Goal: Task Accomplishment & Management: Manage account settings

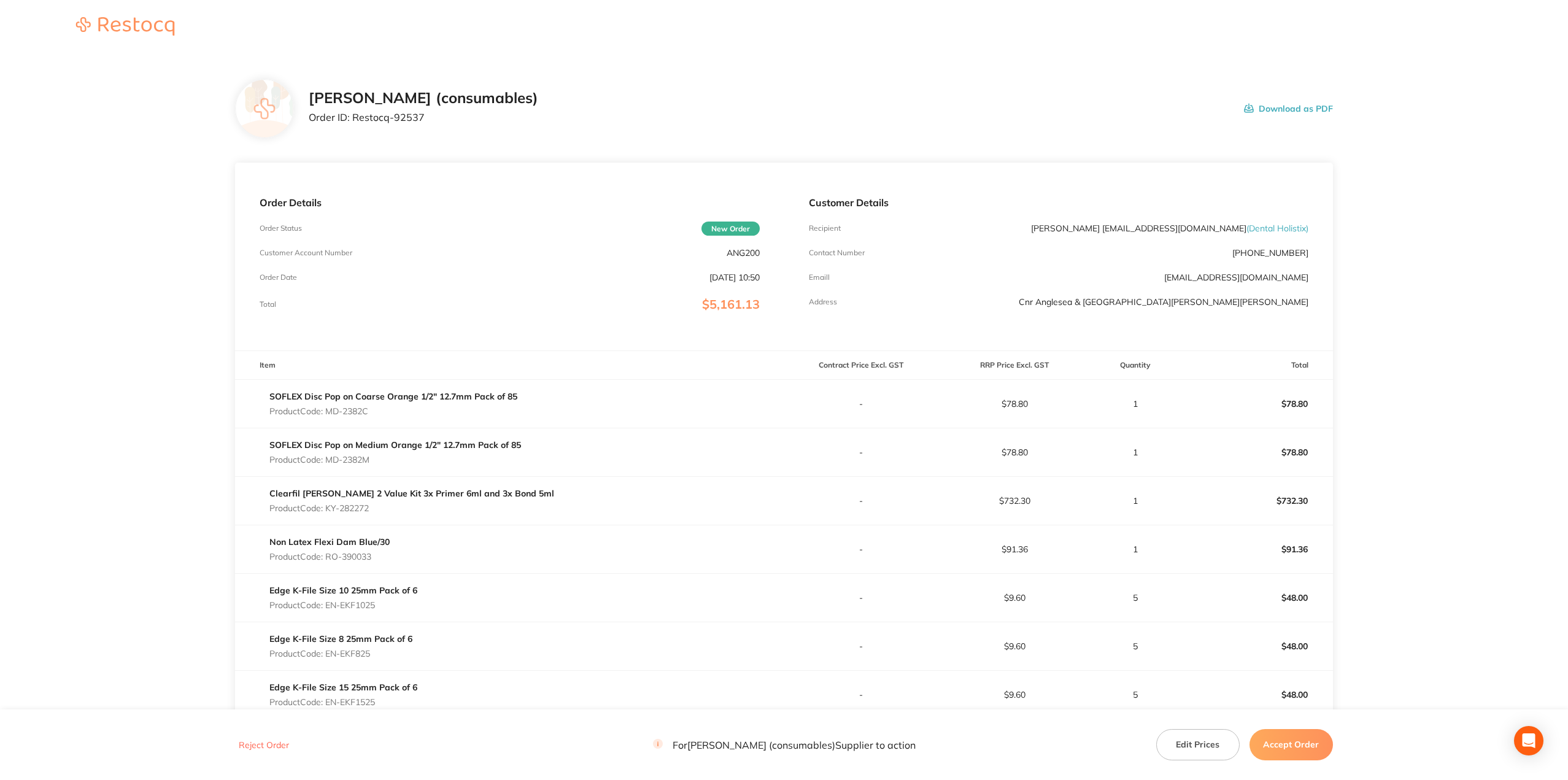
drag, startPoint x: 378, startPoint y: 504, endPoint x: 327, endPoint y: 508, distance: 51.2
click at [327, 508] on p "Product Code: KY-282272" at bounding box center [412, 508] width 285 height 10
copy p "KY-282272"
drag, startPoint x: 353, startPoint y: 554, endPoint x: 328, endPoint y: 556, distance: 25.1
click at [328, 556] on div "Non Latex Flexi Dam Blue/30 Product Code: RO-390033" at bounding box center [509, 549] width 549 height 34
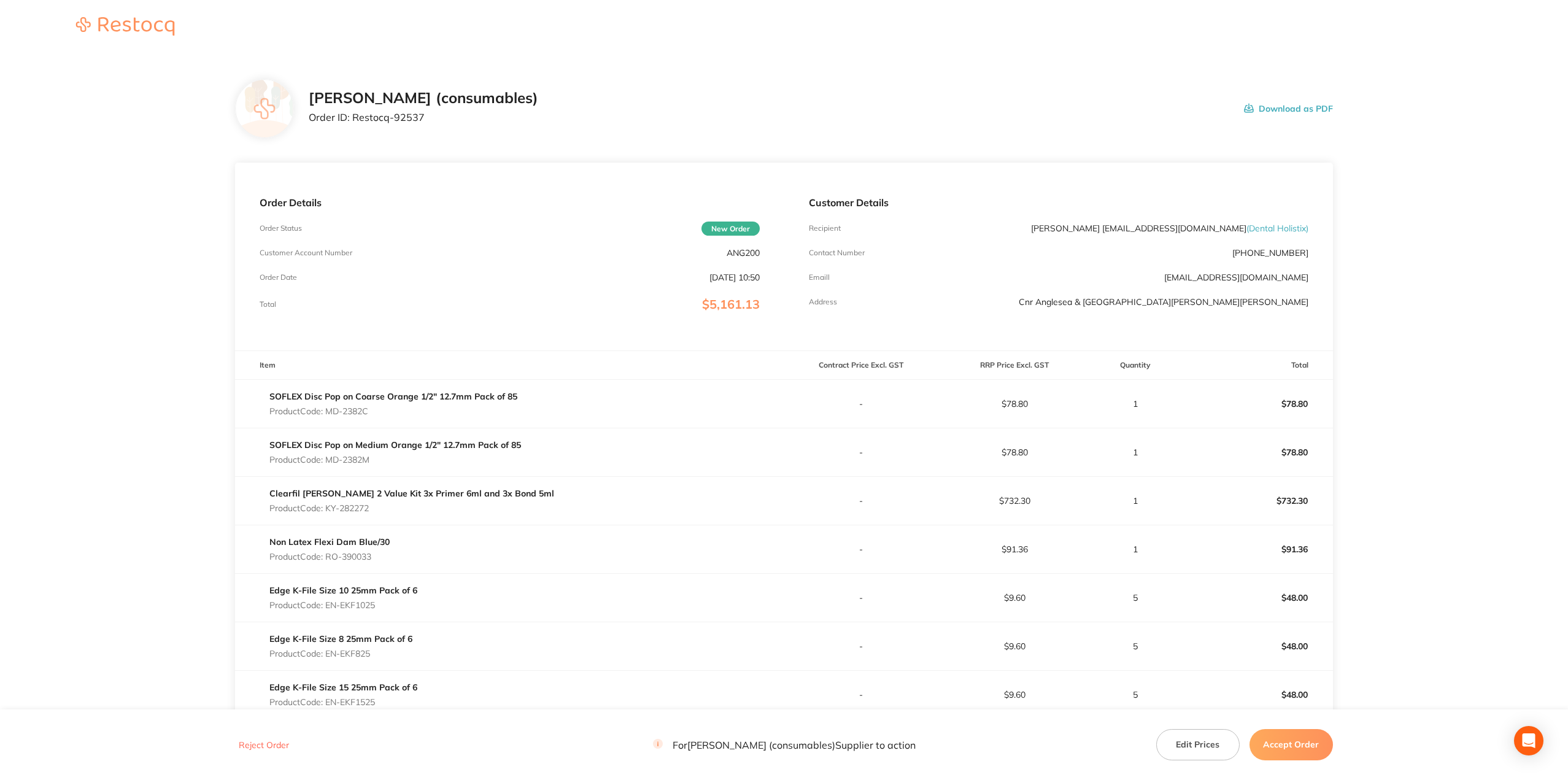
copy p "RO-390033"
drag, startPoint x: 375, startPoint y: 602, endPoint x: 329, endPoint y: 605, distance: 46.1
click at [329, 605] on p "Product Code: EN-EKF1025" at bounding box center [343, 604] width 148 height 10
copy p "EN-EKF1025"
drag, startPoint x: 373, startPoint y: 656, endPoint x: 330, endPoint y: 654, distance: 43.0
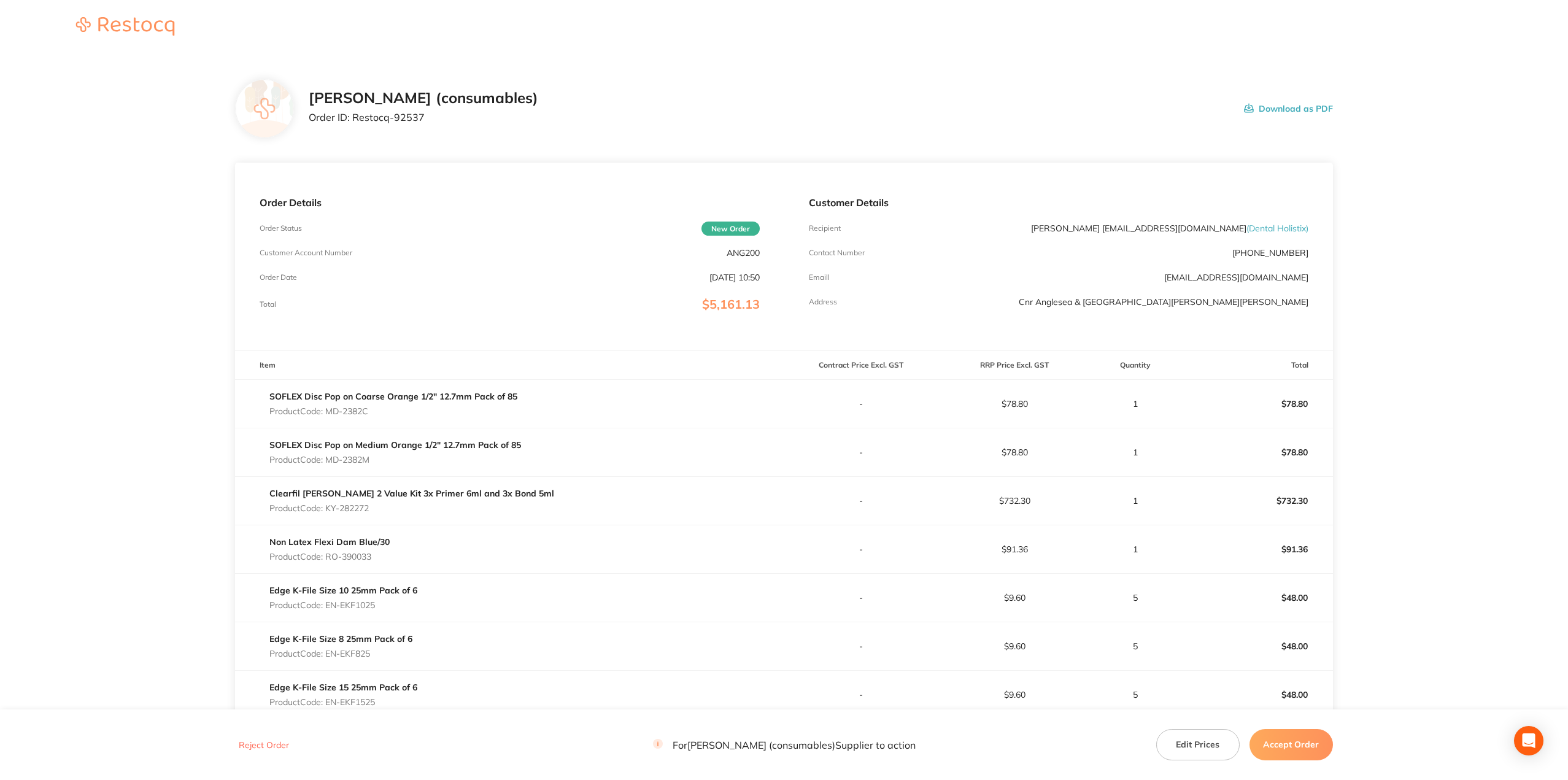
click at [330, 654] on p "Product Code: EN-EKF825" at bounding box center [341, 653] width 143 height 10
copy p "EN-EKF825"
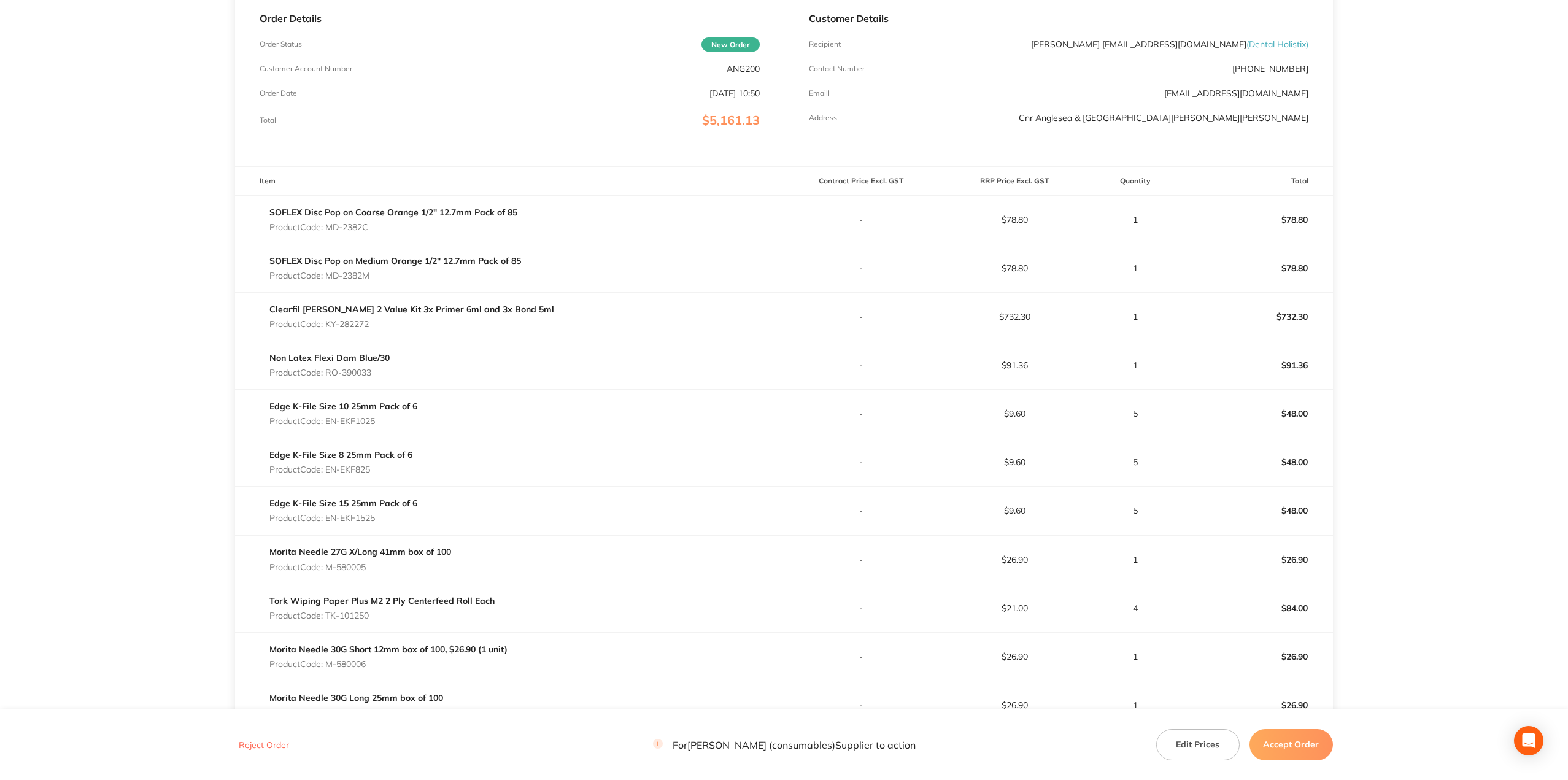
scroll to position [245, 0]
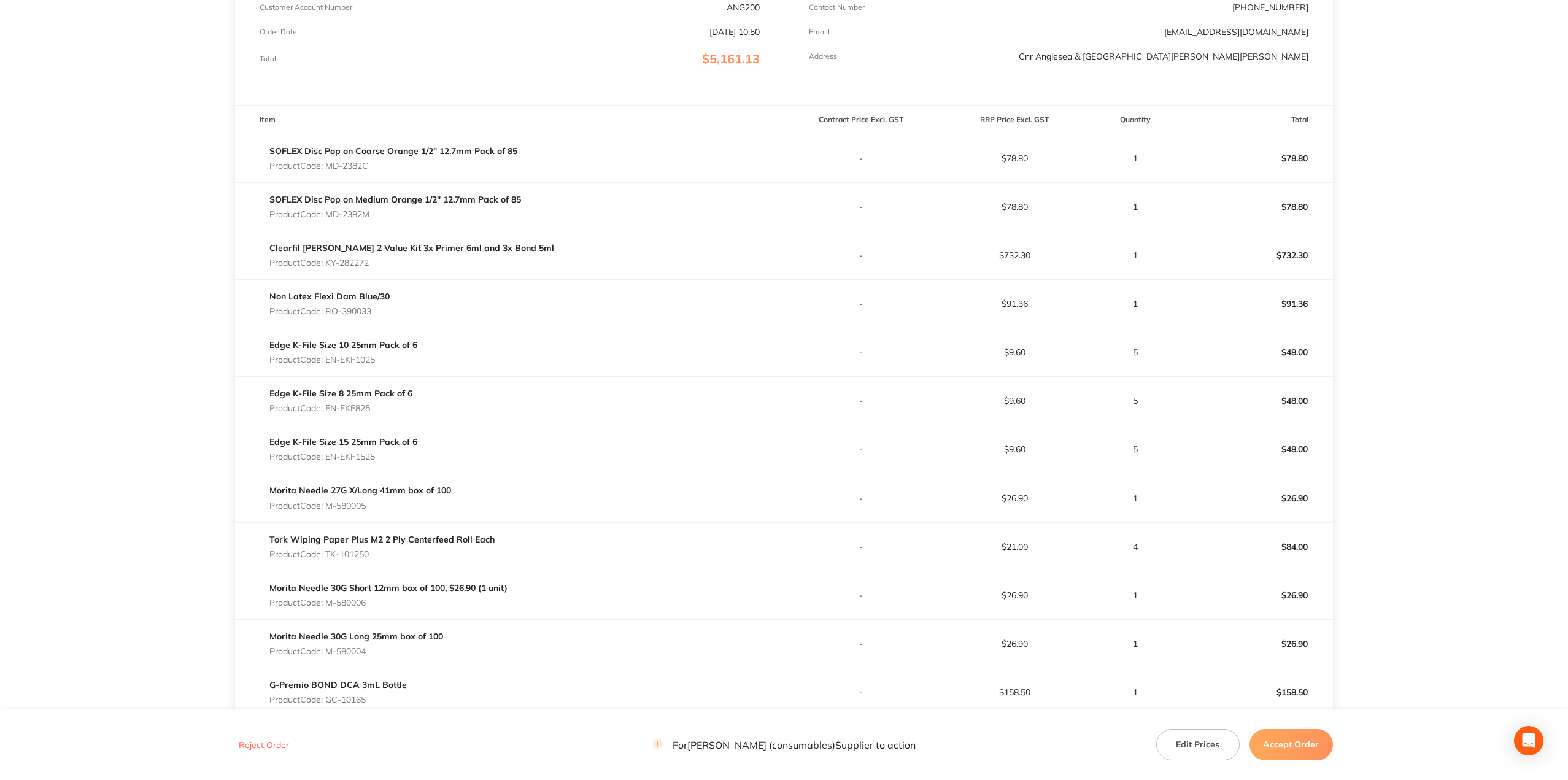
drag, startPoint x: 383, startPoint y: 460, endPoint x: 329, endPoint y: 458, distance: 54.0
click at [329, 459] on p "Product Code: EN-EKF1525" at bounding box center [343, 456] width 148 height 10
copy p "EN-EKF1525"
drag, startPoint x: 336, startPoint y: 502, endPoint x: 329, endPoint y: 502, distance: 7.0
click at [329, 502] on p "Product Code: M-580005" at bounding box center [360, 505] width 182 height 10
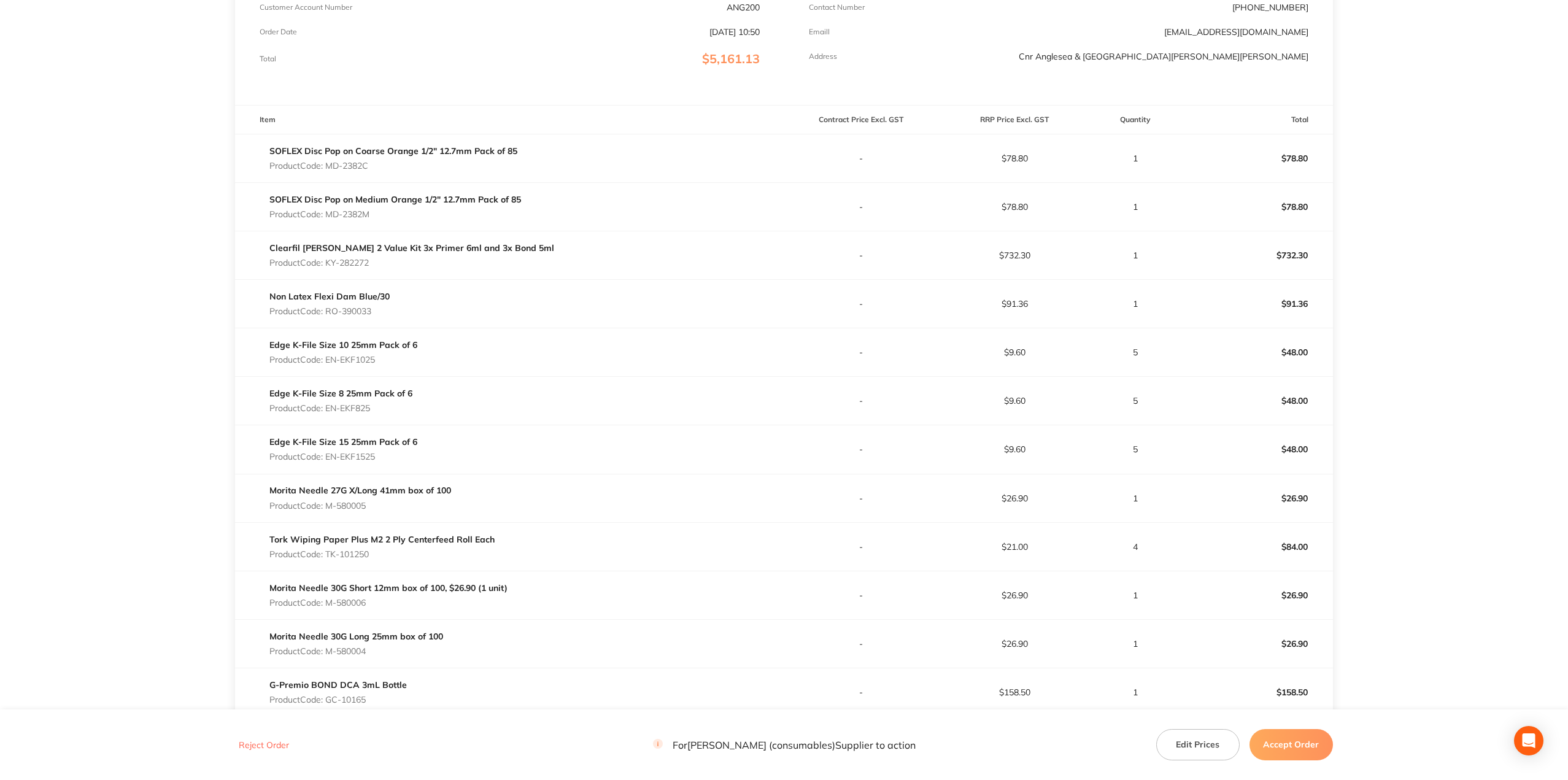
copy p "M-580005"
drag, startPoint x: 352, startPoint y: 554, endPoint x: 330, endPoint y: 553, distance: 22.0
click at [330, 553] on p "Product Code: TK-101250" at bounding box center [382, 553] width 226 height 10
copy p "TK-101250"
drag, startPoint x: 352, startPoint y: 598, endPoint x: 329, endPoint y: 598, distance: 23.0
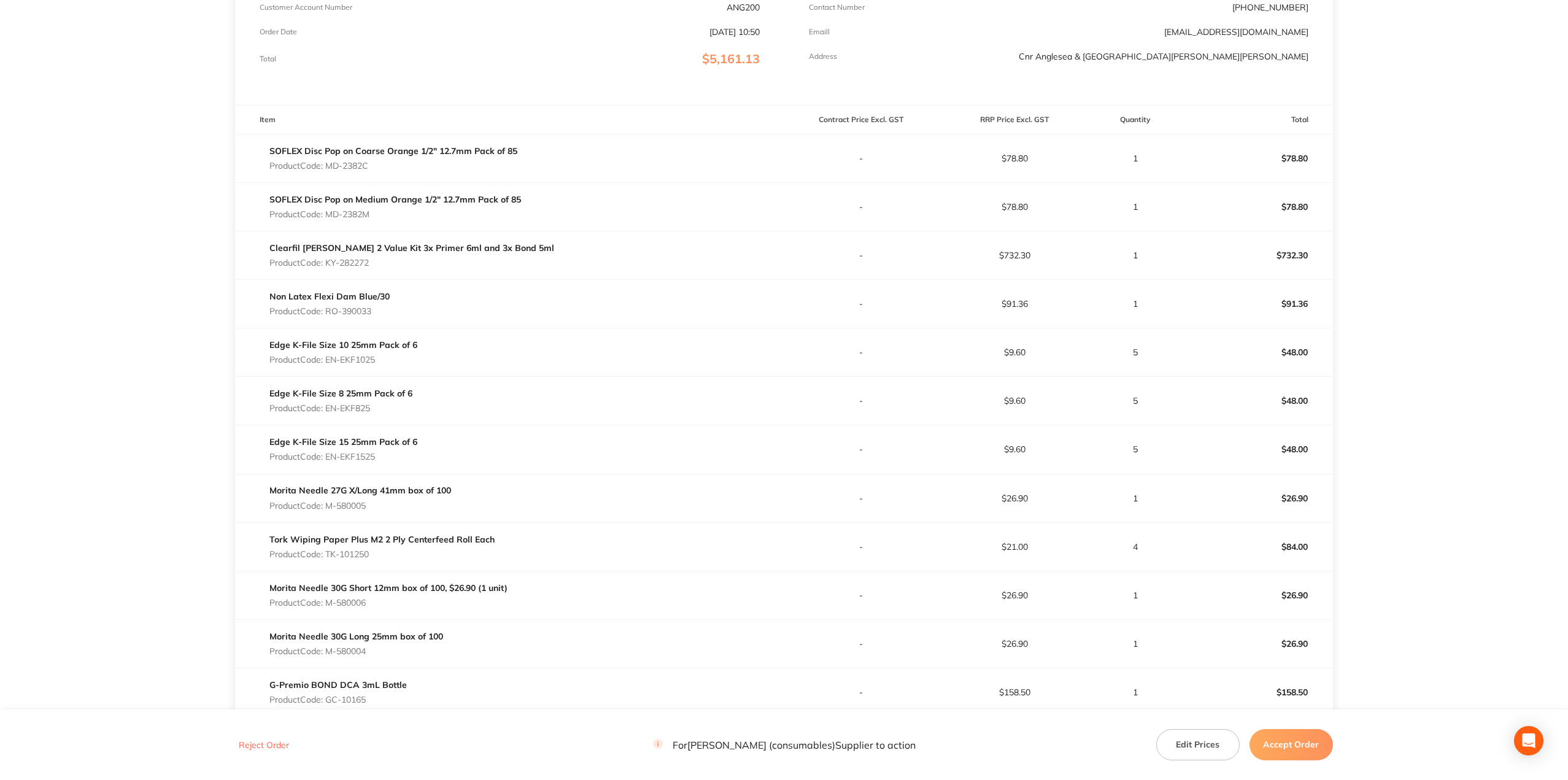
click at [329, 598] on p "Product Code: M-580006" at bounding box center [389, 603] width 238 height 10
copy p "M-580006"
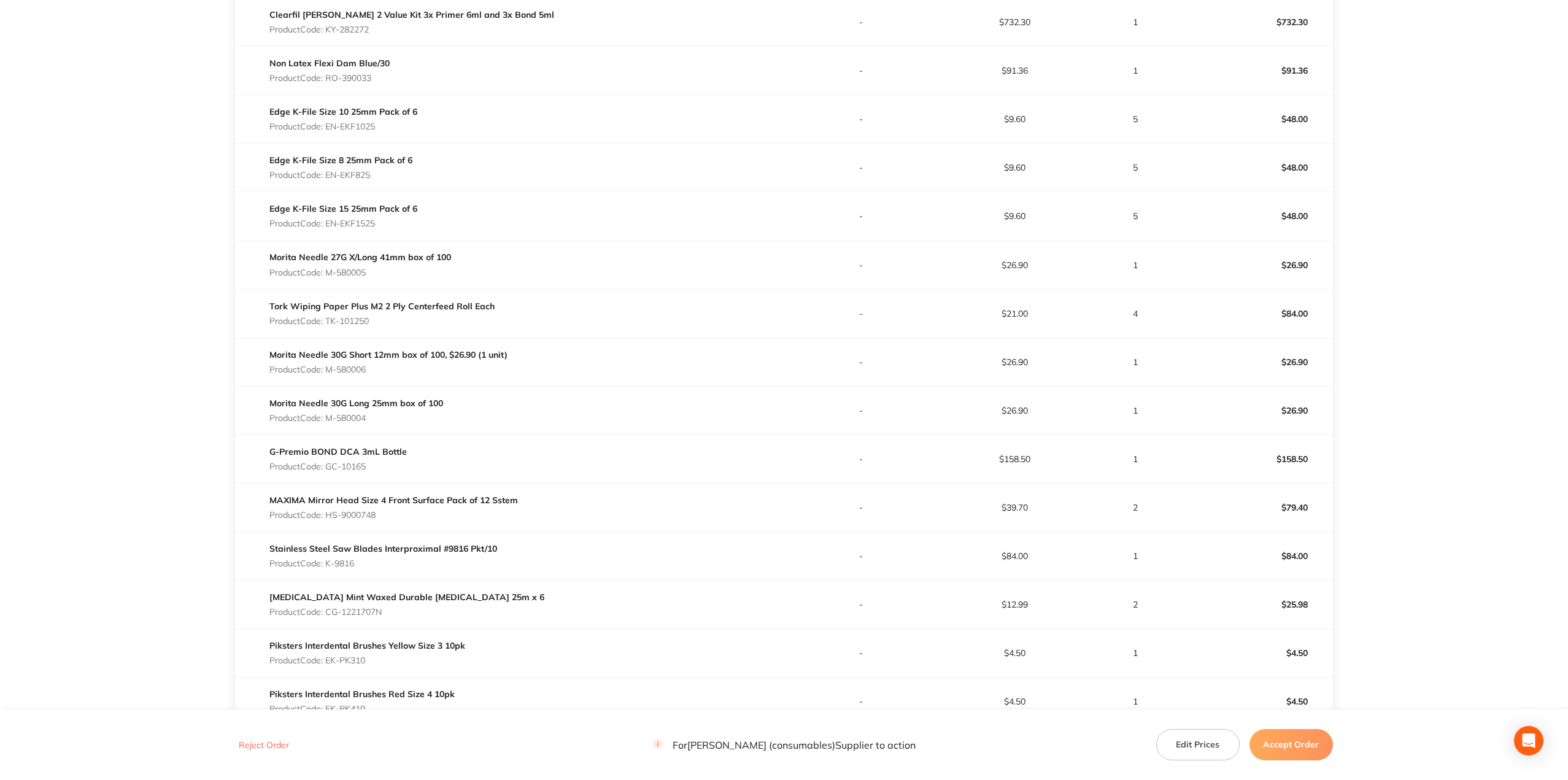
scroll to position [491, 0]
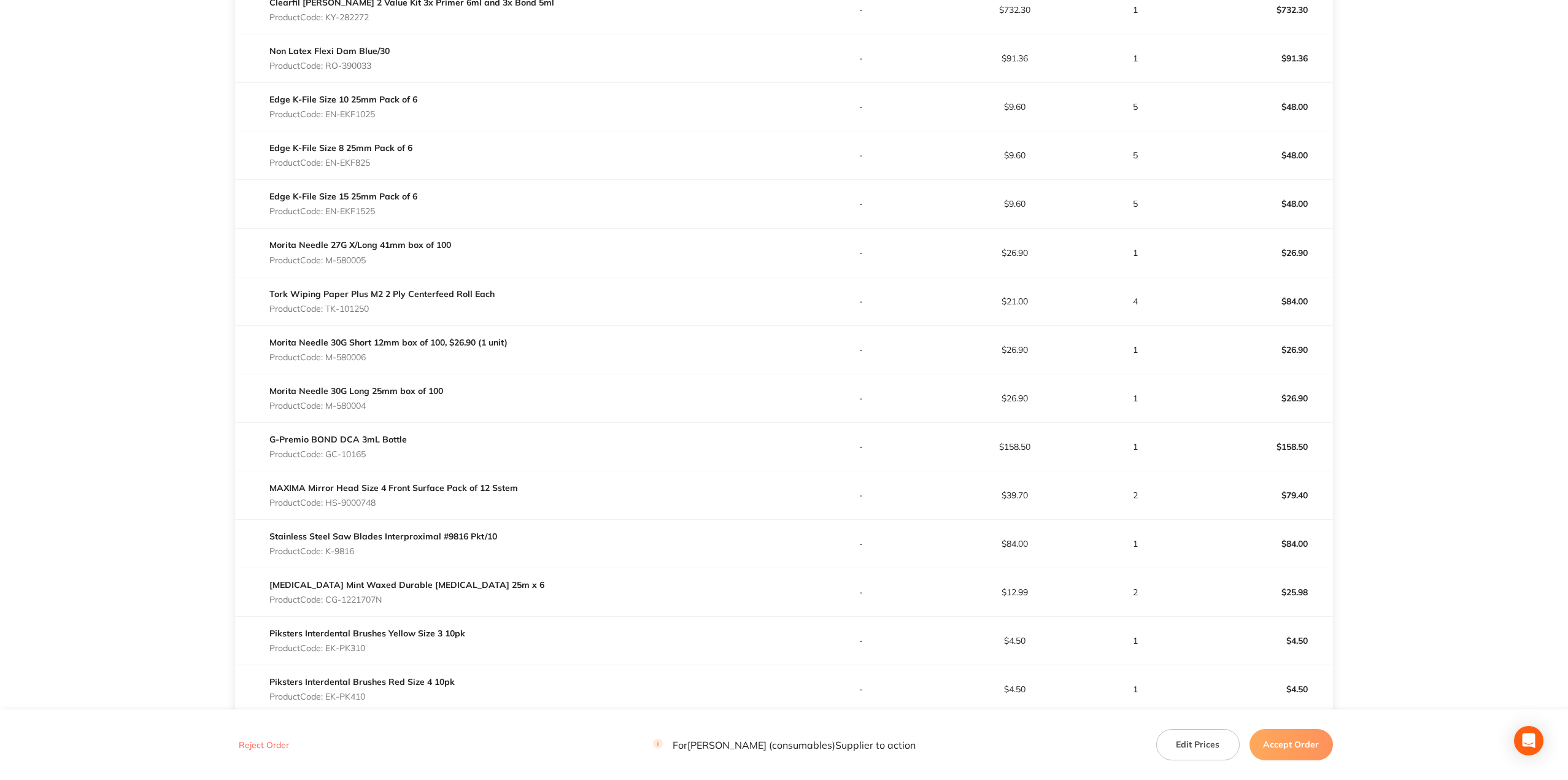
drag, startPoint x: 375, startPoint y: 407, endPoint x: 329, endPoint y: 405, distance: 46.0
click at [329, 405] on p "Product Code: M-580004" at bounding box center [356, 406] width 174 height 10
copy p "M-580004"
drag, startPoint x: 359, startPoint y: 453, endPoint x: 330, endPoint y: 454, distance: 29.0
click at [330, 454] on p "Product Code: GC-10165" at bounding box center [338, 454] width 138 height 10
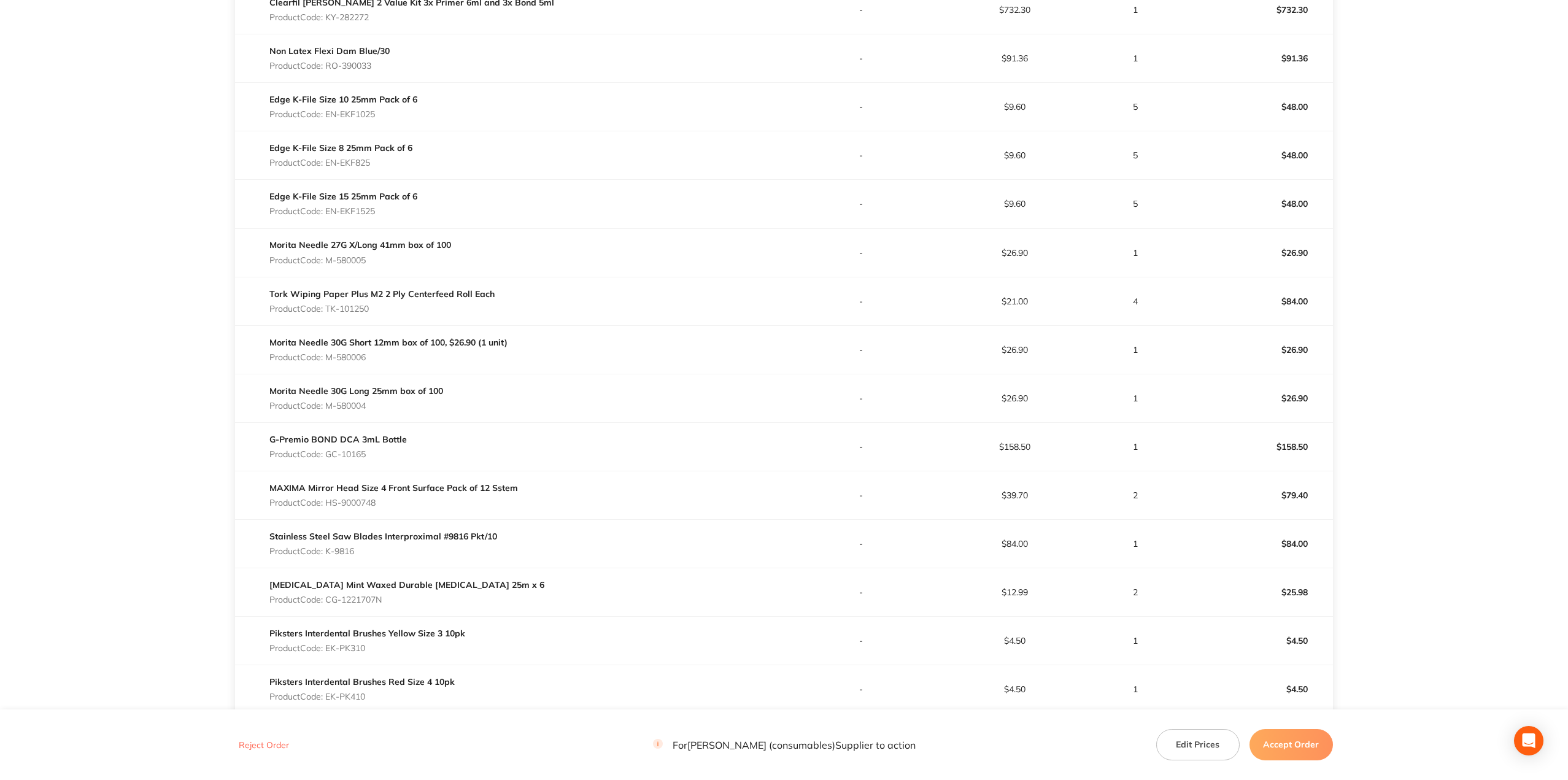
copy p "GC-10165"
drag, startPoint x: 357, startPoint y: 502, endPoint x: 329, endPoint y: 504, distance: 28.1
click at [329, 504] on p "Product Code: HS-9000748" at bounding box center [394, 502] width 249 height 10
drag, startPoint x: 367, startPoint y: 550, endPoint x: 329, endPoint y: 549, distance: 38.0
click at [329, 549] on p "Product Code: K-9816" at bounding box center [383, 551] width 227 height 10
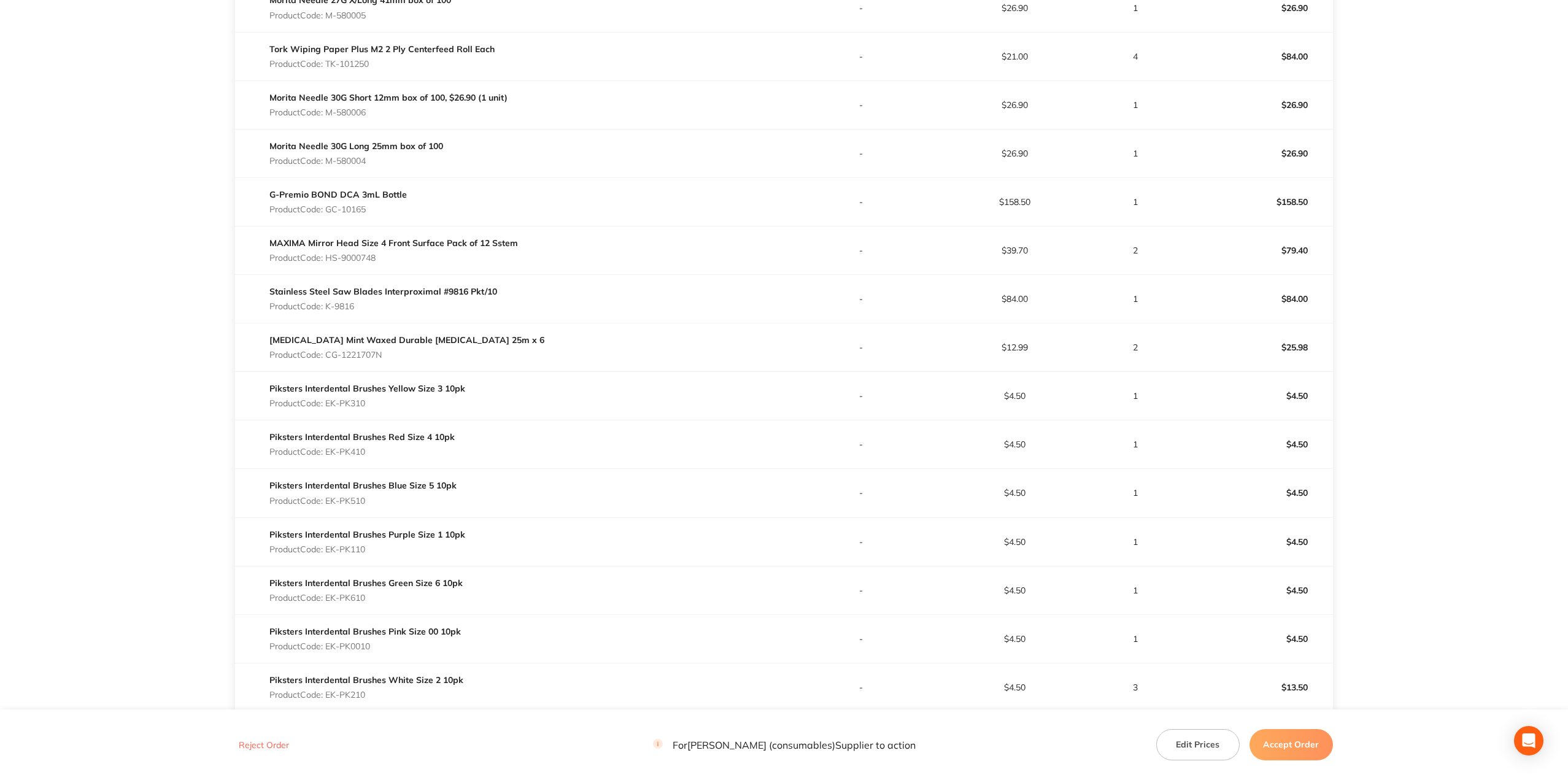
scroll to position [736, 0]
drag, startPoint x: 394, startPoint y: 352, endPoint x: 328, endPoint y: 348, distance: 66.1
click at [328, 349] on p "Product Code: CG-1221707N" at bounding box center [407, 354] width 275 height 10
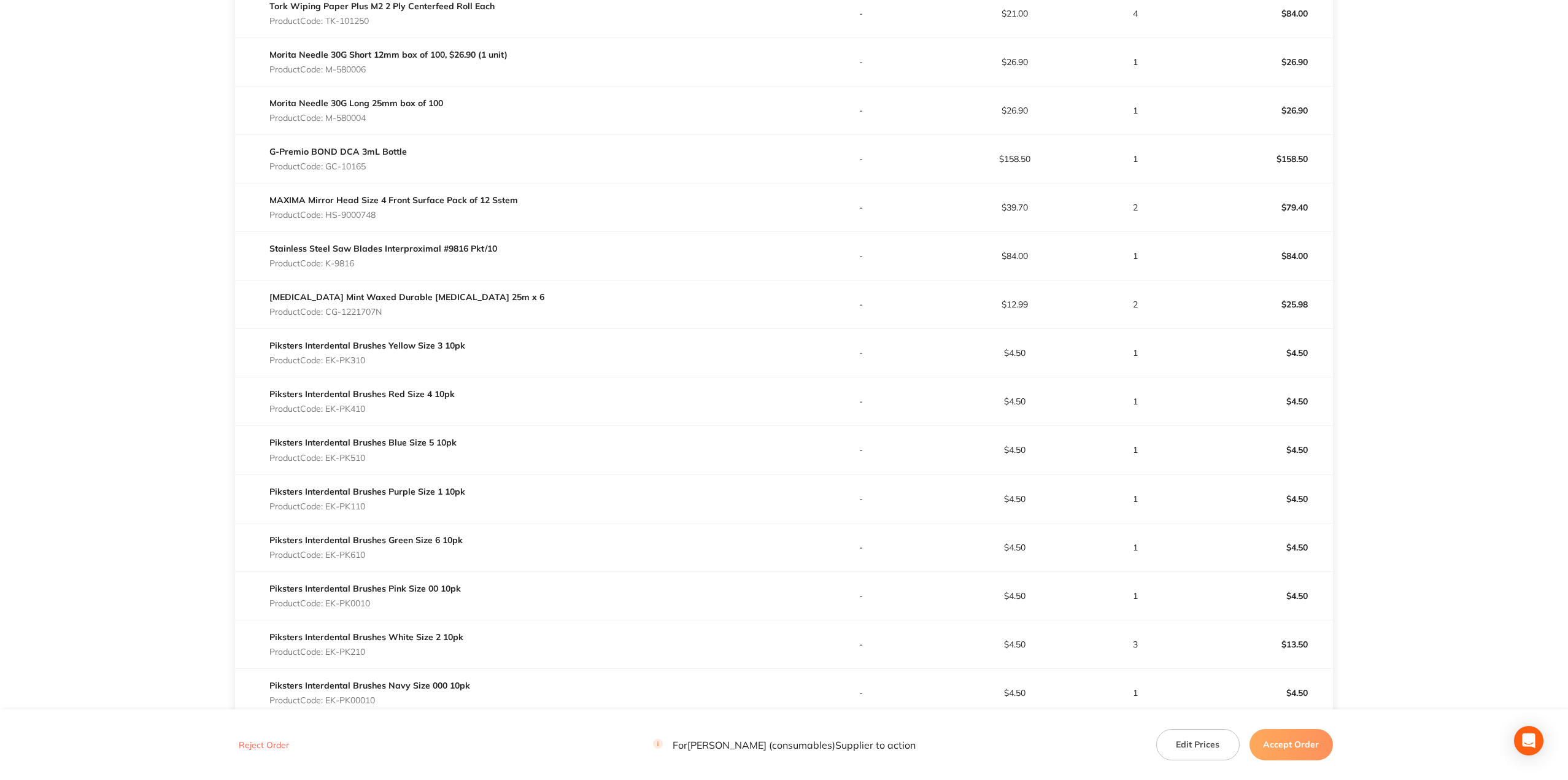
scroll to position [798, 0]
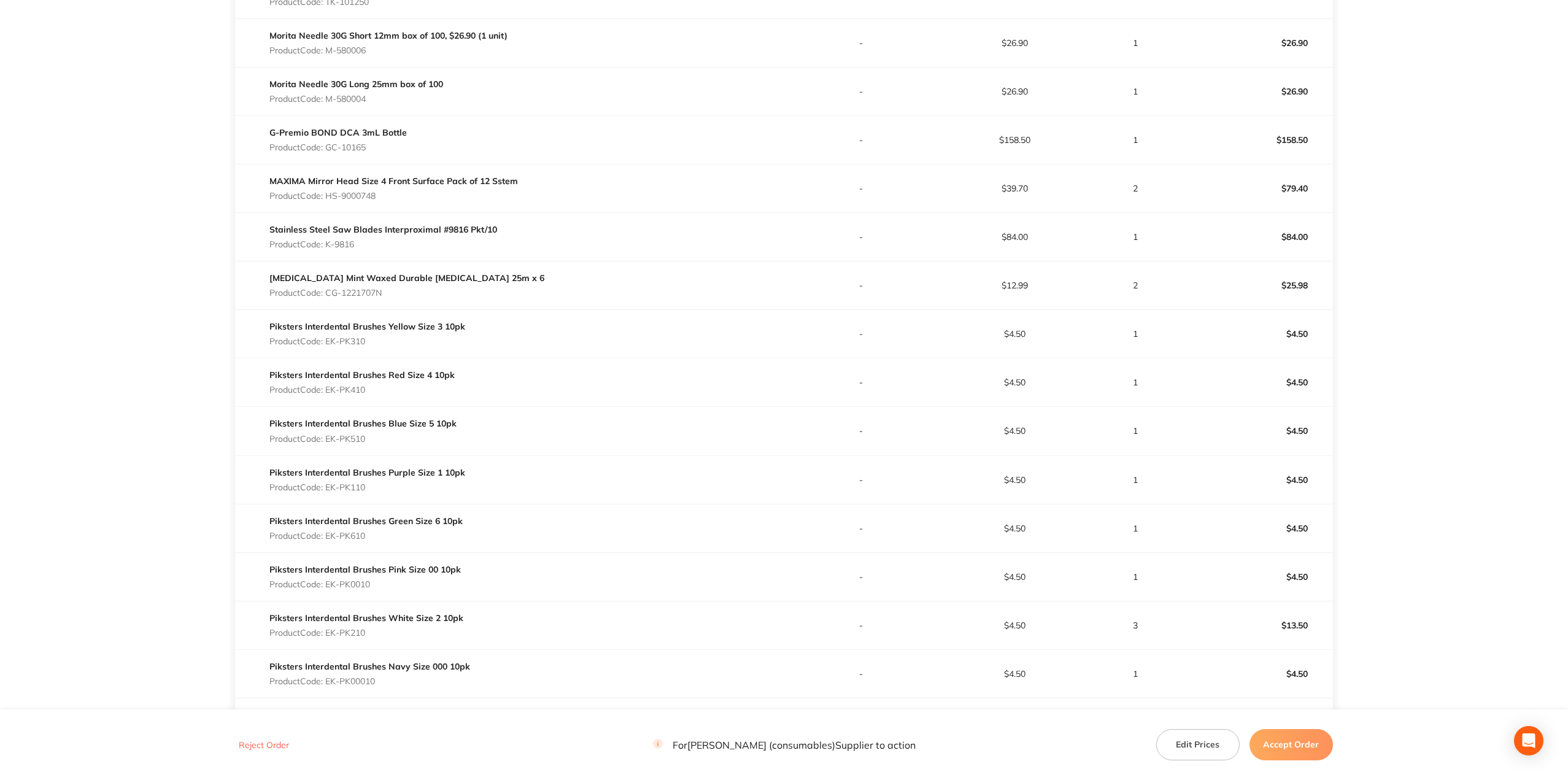
drag, startPoint x: 378, startPoint y: 344, endPoint x: 329, endPoint y: 341, distance: 49.1
click at [329, 341] on p "Product Code: EK-PK310" at bounding box center [367, 341] width 196 height 10
drag, startPoint x: 370, startPoint y: 393, endPoint x: 329, endPoint y: 388, distance: 41.3
click at [329, 388] on p "Product Code: EK-PK410" at bounding box center [362, 390] width 185 height 10
drag, startPoint x: 392, startPoint y: 441, endPoint x: 329, endPoint y: 444, distance: 63.1
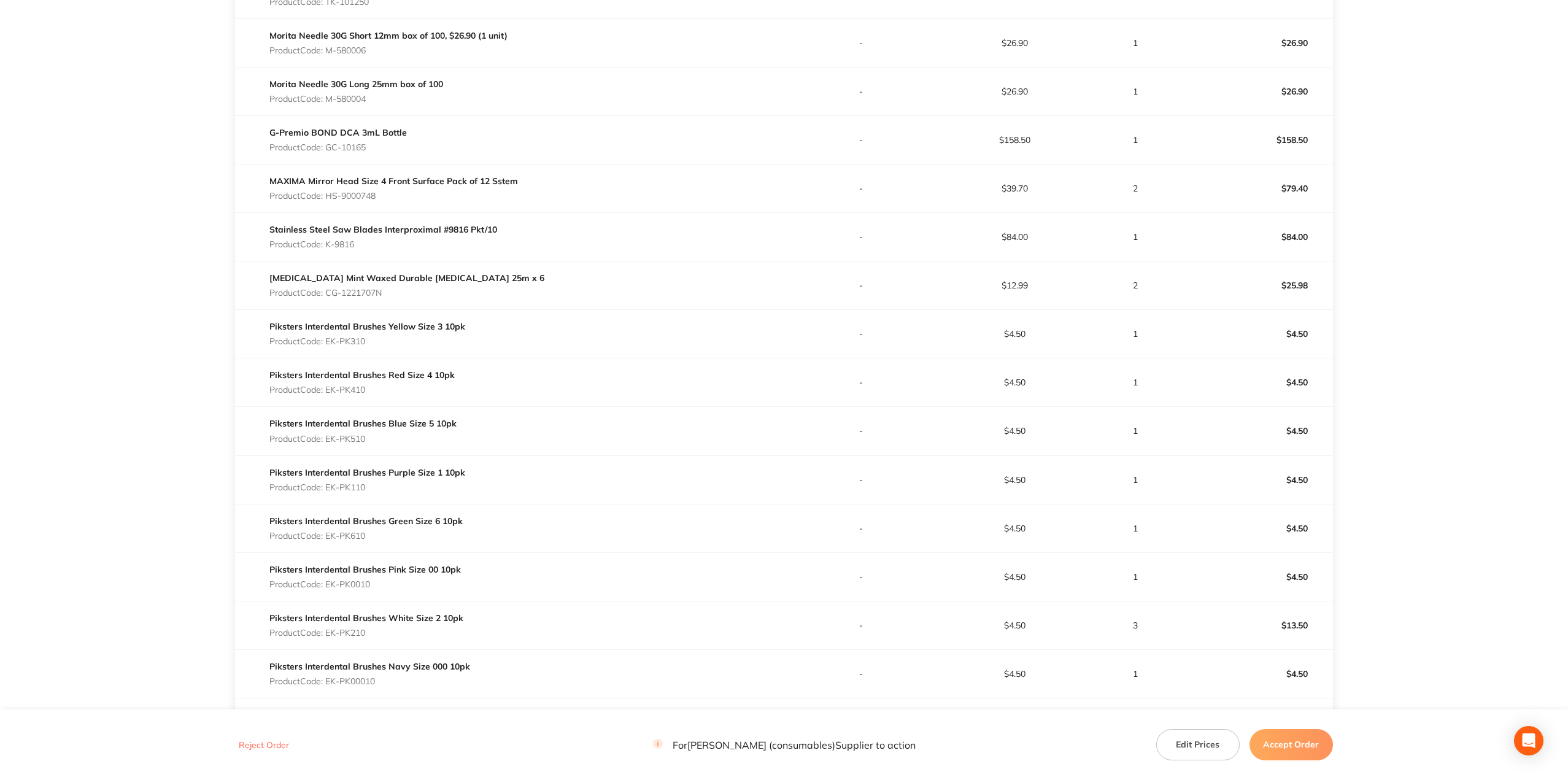
click at [329, 444] on p "Product Code: EK-PK510" at bounding box center [363, 439] width 187 height 10
click at [329, 489] on p "Product Code: EK-PK110" at bounding box center [367, 487] width 196 height 10
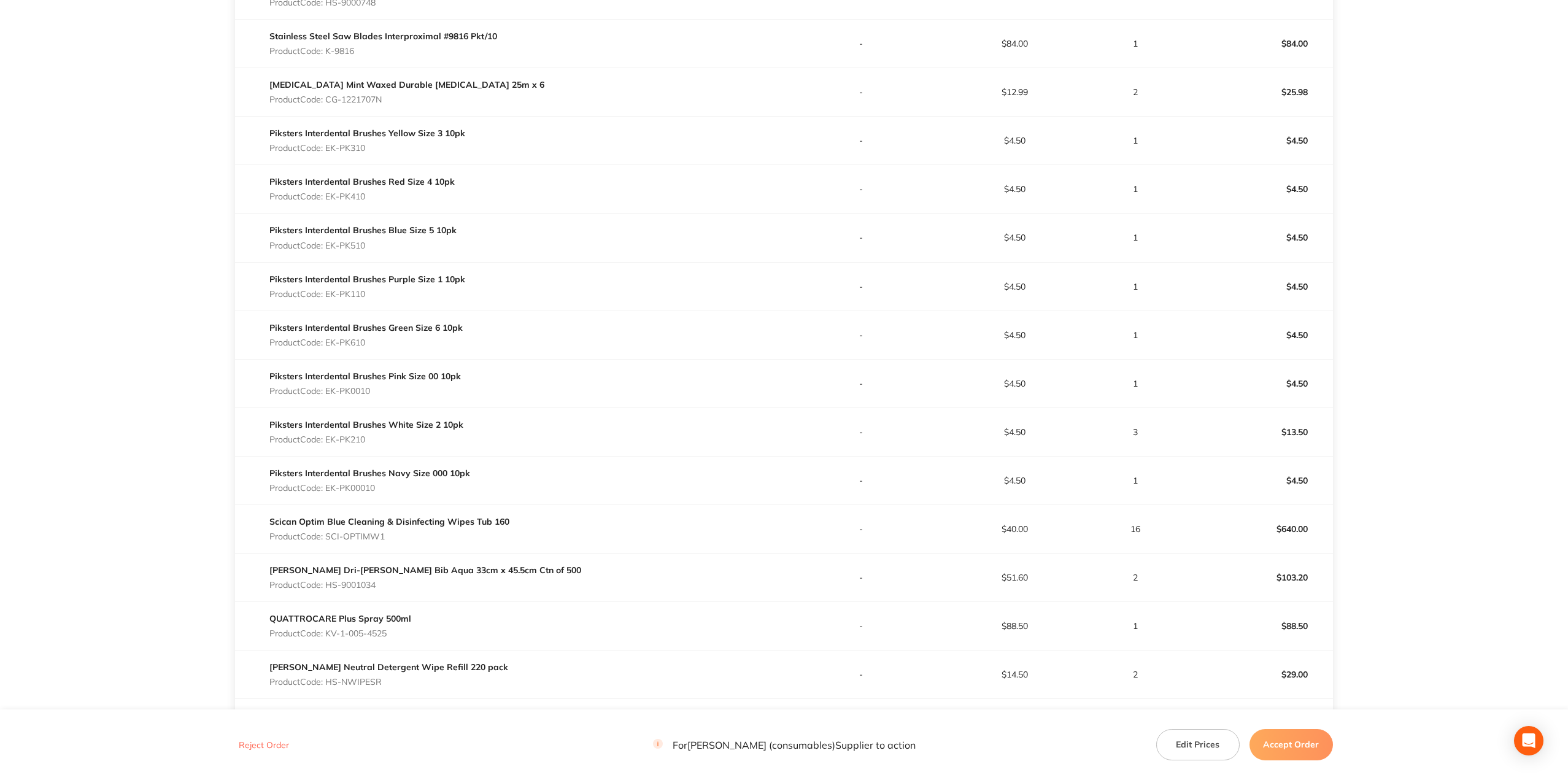
scroll to position [1043, 0]
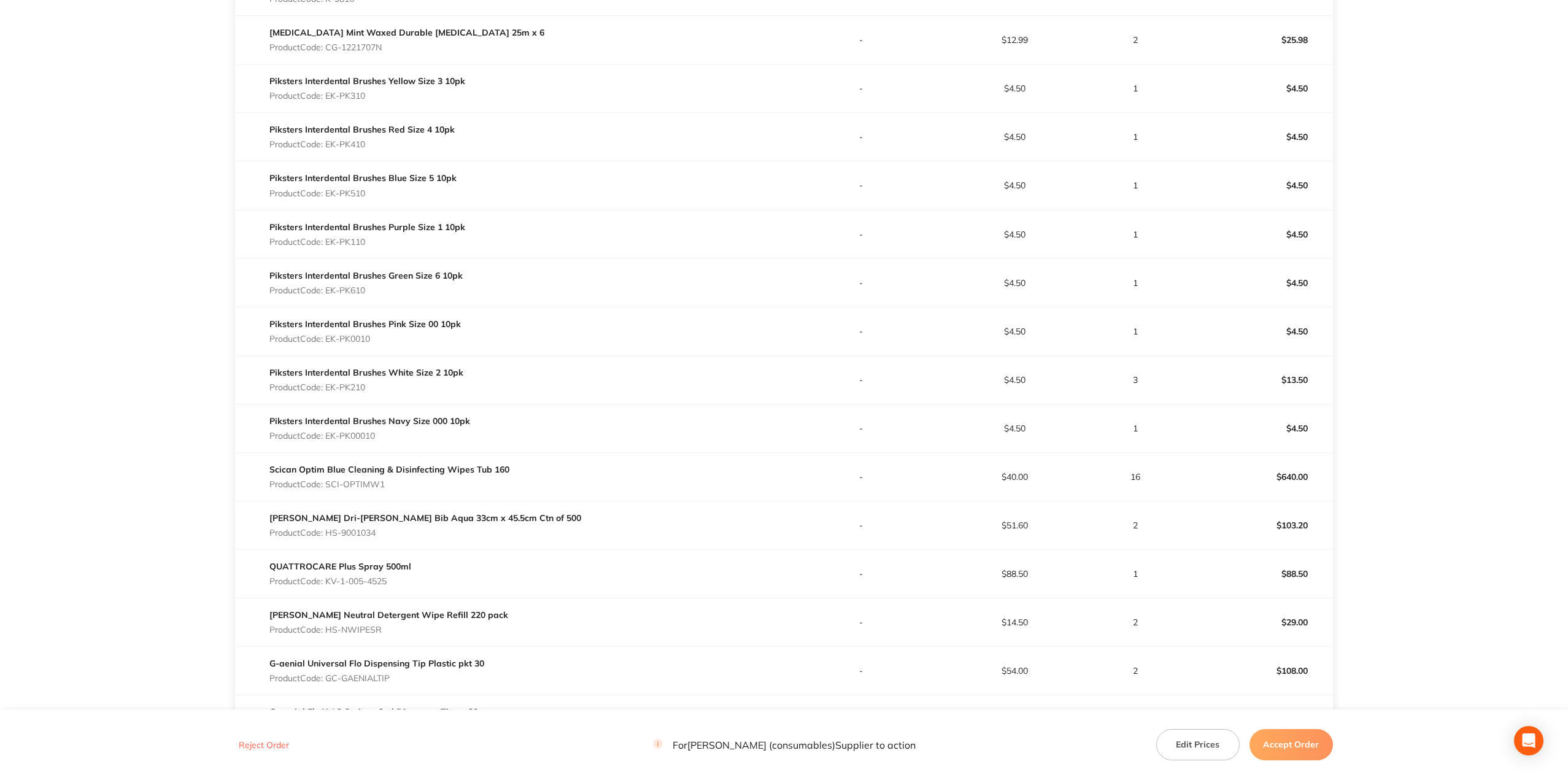
drag, startPoint x: 359, startPoint y: 289, endPoint x: 330, endPoint y: 290, distance: 29.0
click at [330, 290] on p "Product Code: EK-PK610" at bounding box center [366, 290] width 193 height 10
drag, startPoint x: 390, startPoint y: 339, endPoint x: 329, endPoint y: 340, distance: 61.0
click at [329, 340] on p "Product Code: EK-PK0010" at bounding box center [365, 339] width 192 height 10
drag, startPoint x: 398, startPoint y: 391, endPoint x: 327, endPoint y: 385, distance: 71.3
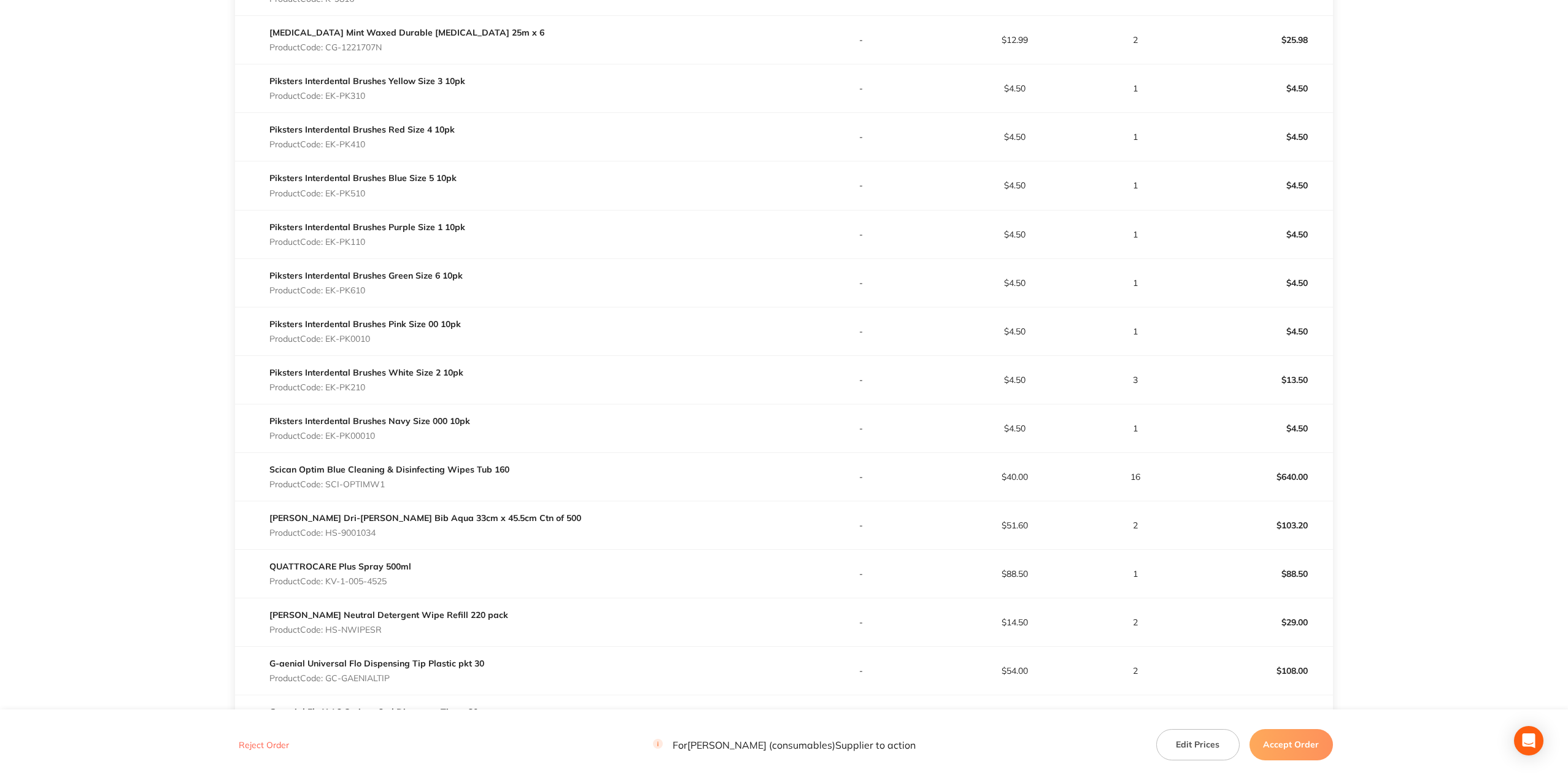
click at [327, 385] on p "Product Code: EK-PK210" at bounding box center [366, 387] width 194 height 10
drag, startPoint x: 350, startPoint y: 434, endPoint x: 328, endPoint y: 433, distance: 22.0
click at [328, 433] on p "Product Code: EK-PK00010" at bounding box center [370, 435] width 201 height 10
drag, startPoint x: 395, startPoint y: 485, endPoint x: 329, endPoint y: 484, distance: 66.0
click at [329, 484] on p "Product Code: SCI-OPTIMW1" at bounding box center [390, 484] width 240 height 10
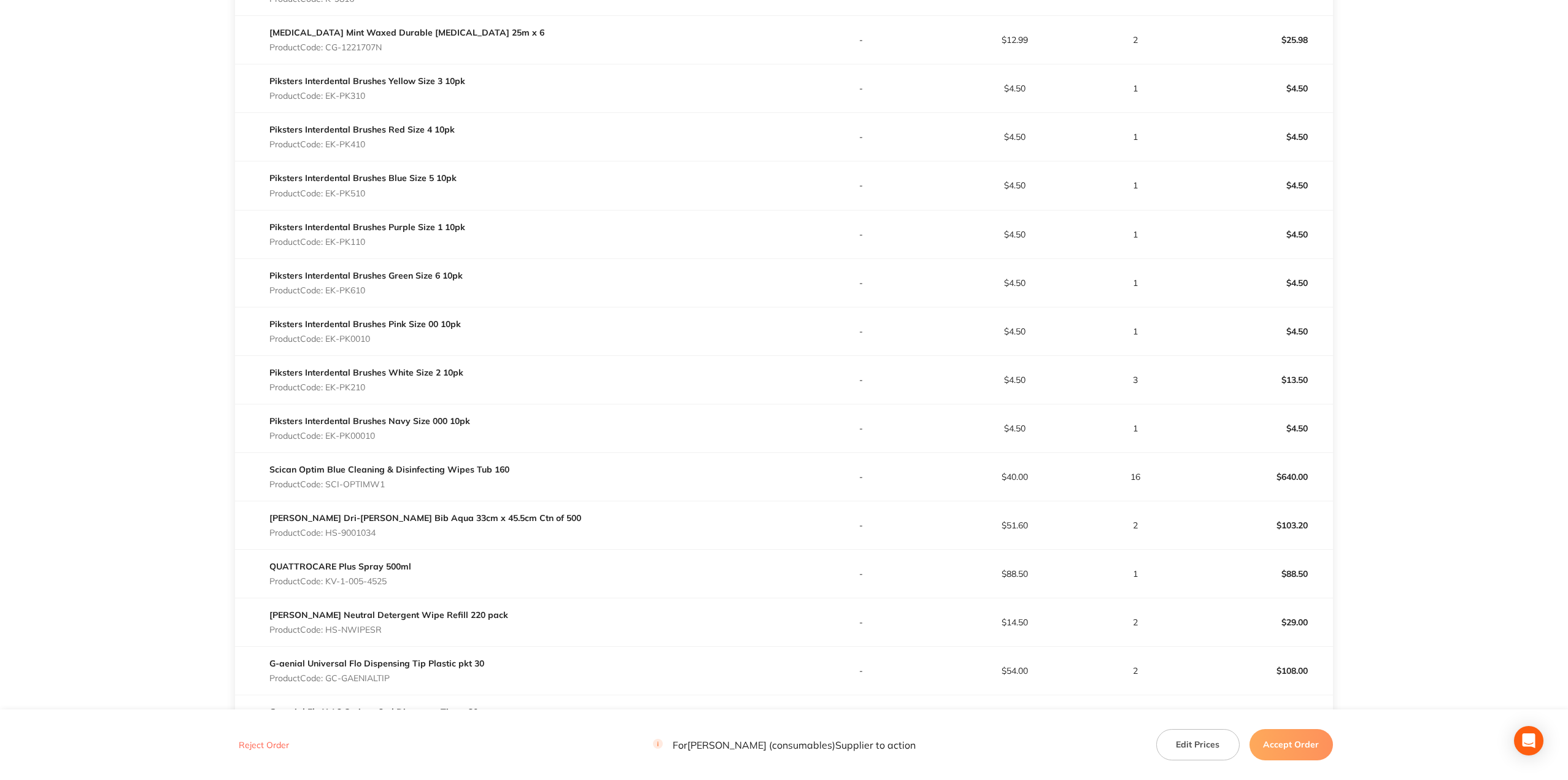
drag, startPoint x: 397, startPoint y: 535, endPoint x: 330, endPoint y: 535, distance: 67.0
click at [330, 535] on p "Product Code: HS-9001034" at bounding box center [425, 532] width 312 height 10
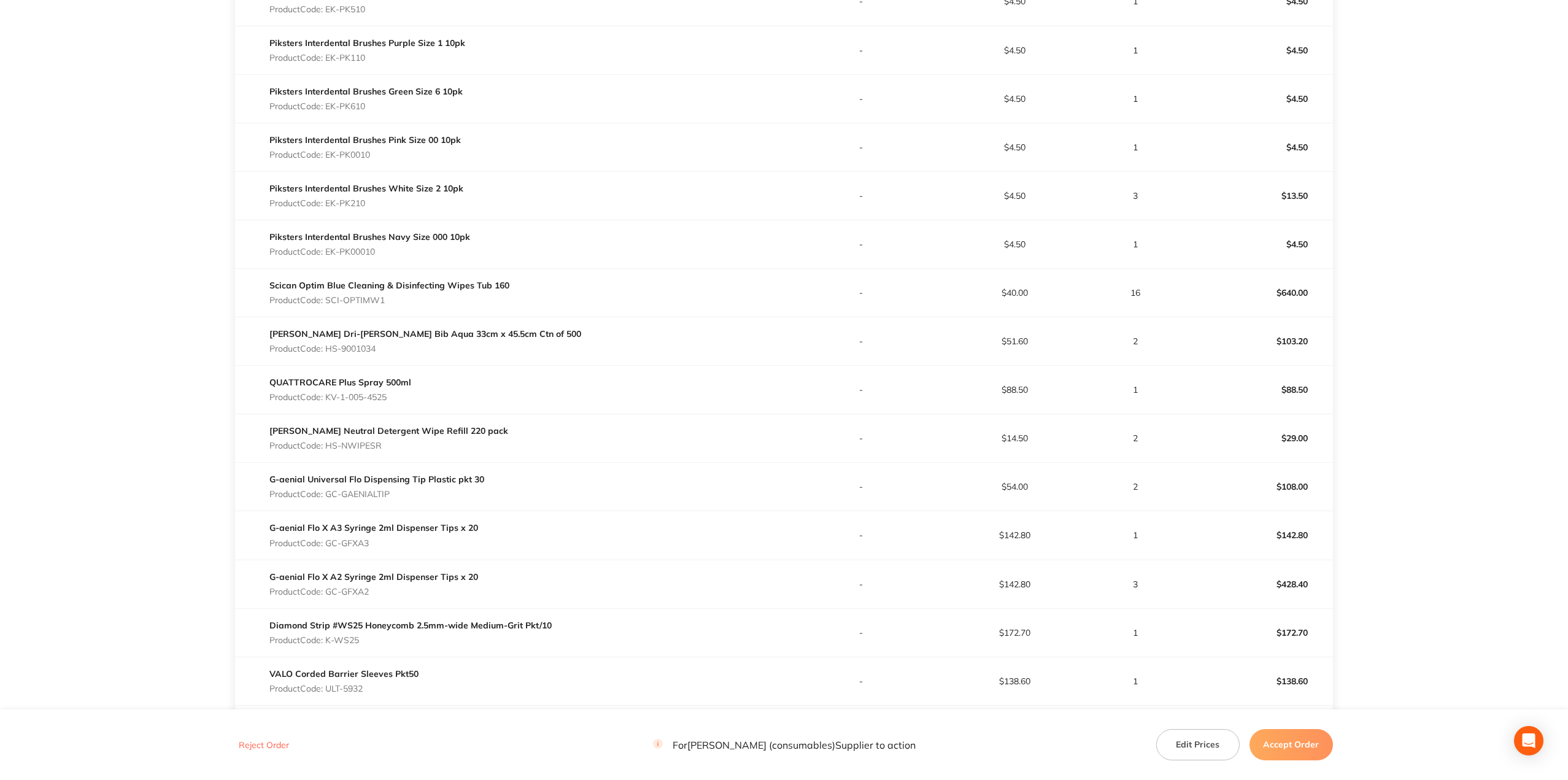
drag, startPoint x: 407, startPoint y: 394, endPoint x: 329, endPoint y: 395, distance: 78.0
click at [329, 395] on p "Product Code: KV-1-005-4525" at bounding box center [340, 397] width 141 height 10
drag, startPoint x: 398, startPoint y: 444, endPoint x: 329, endPoint y: 444, distance: 69.0
click at [329, 444] on p "Product Code: HS-NWIPESR" at bounding box center [389, 445] width 239 height 10
drag, startPoint x: 404, startPoint y: 496, endPoint x: 328, endPoint y: 493, distance: 76.1
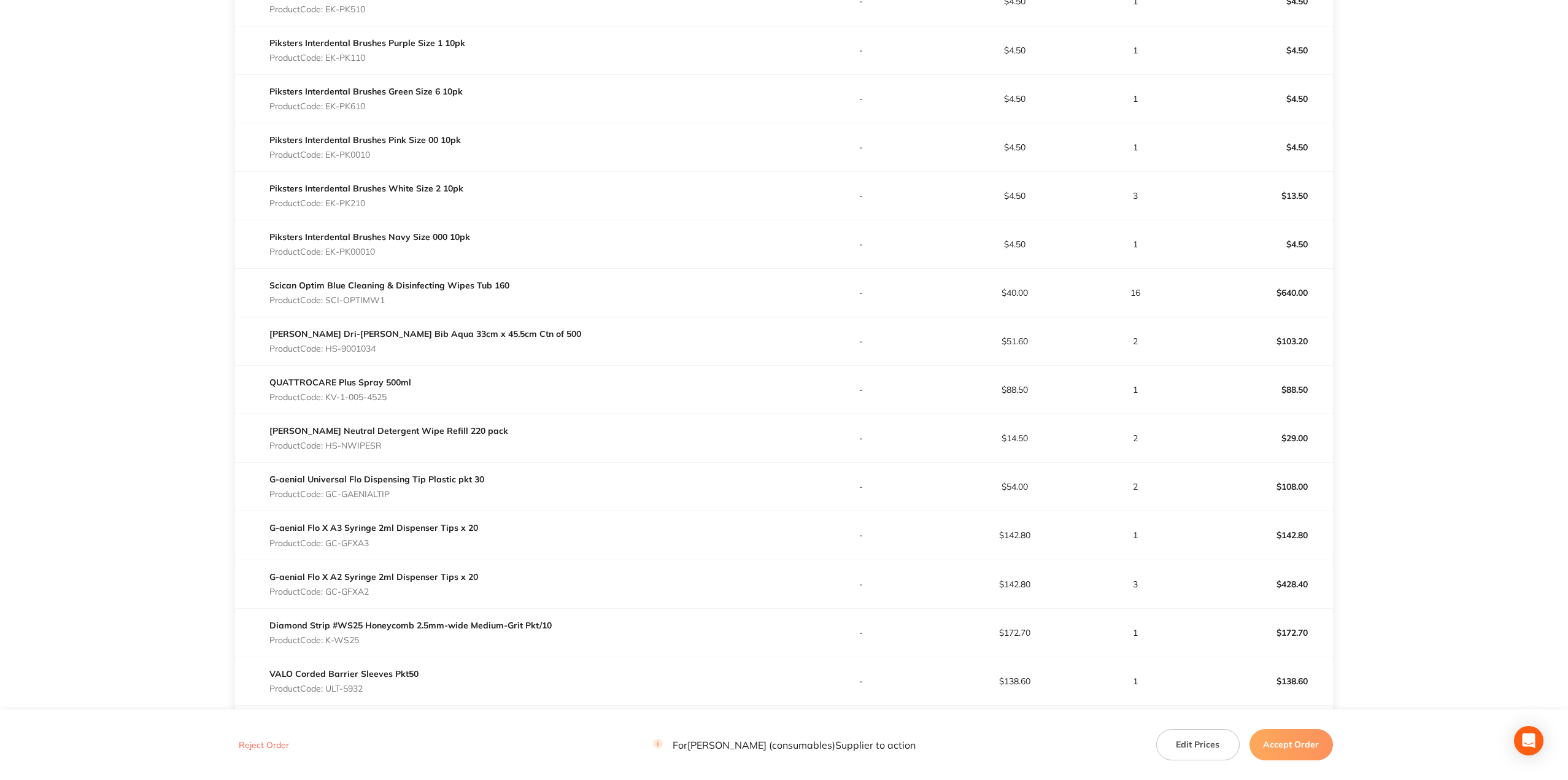
click at [328, 493] on p "Product Code: GC-GAENIALTIP" at bounding box center [377, 493] width 215 height 10
drag, startPoint x: 380, startPoint y: 545, endPoint x: 330, endPoint y: 545, distance: 50.0
click at [330, 545] on p "Product Code: GC-GFXA3" at bounding box center [373, 543] width 209 height 10
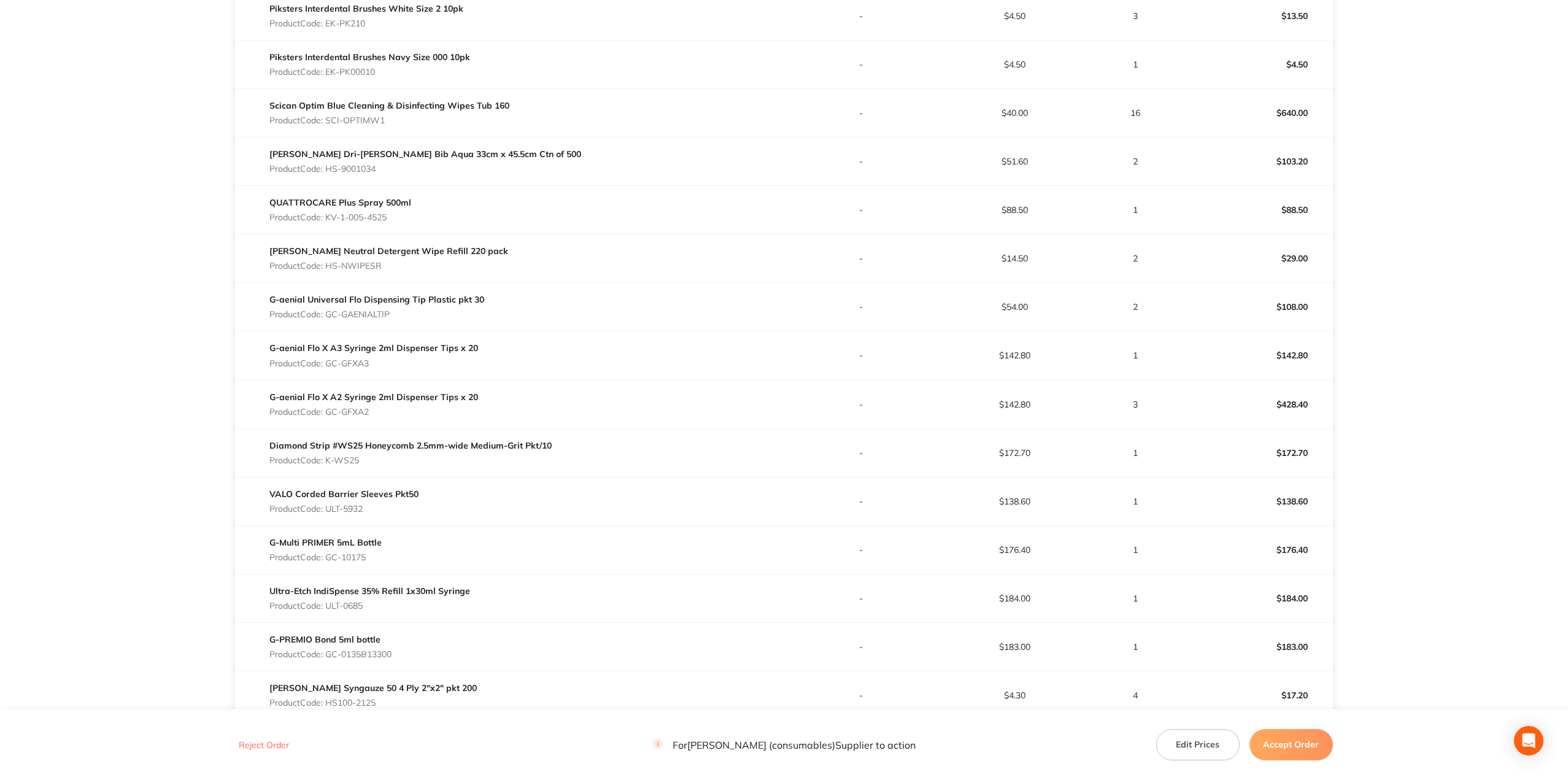
scroll to position [1411, 0]
drag, startPoint x: 393, startPoint y: 405, endPoint x: 329, endPoint y: 411, distance: 64.3
click at [329, 411] on p "Product Code: GC-GFXA2" at bounding box center [373, 407] width 209 height 10
drag, startPoint x: 350, startPoint y: 451, endPoint x: 327, endPoint y: 451, distance: 23.0
click at [327, 451] on p "Product Code: K-WS25" at bounding box center [410, 456] width 282 height 10
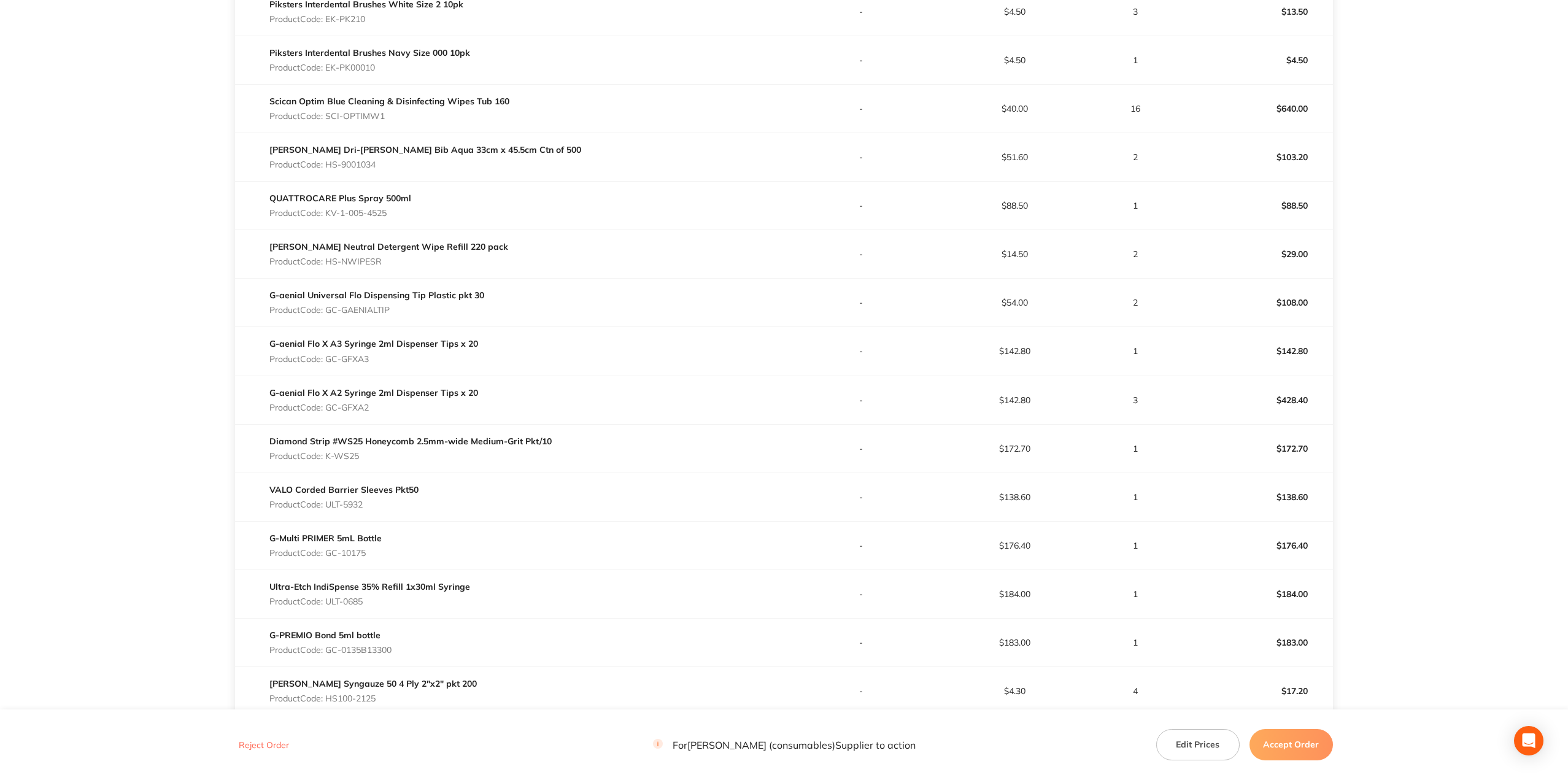
drag, startPoint x: 347, startPoint y: 503, endPoint x: 329, endPoint y: 504, distance: 18.0
click at [329, 504] on p "Product Code: ULT-5932" at bounding box center [344, 504] width 150 height 10
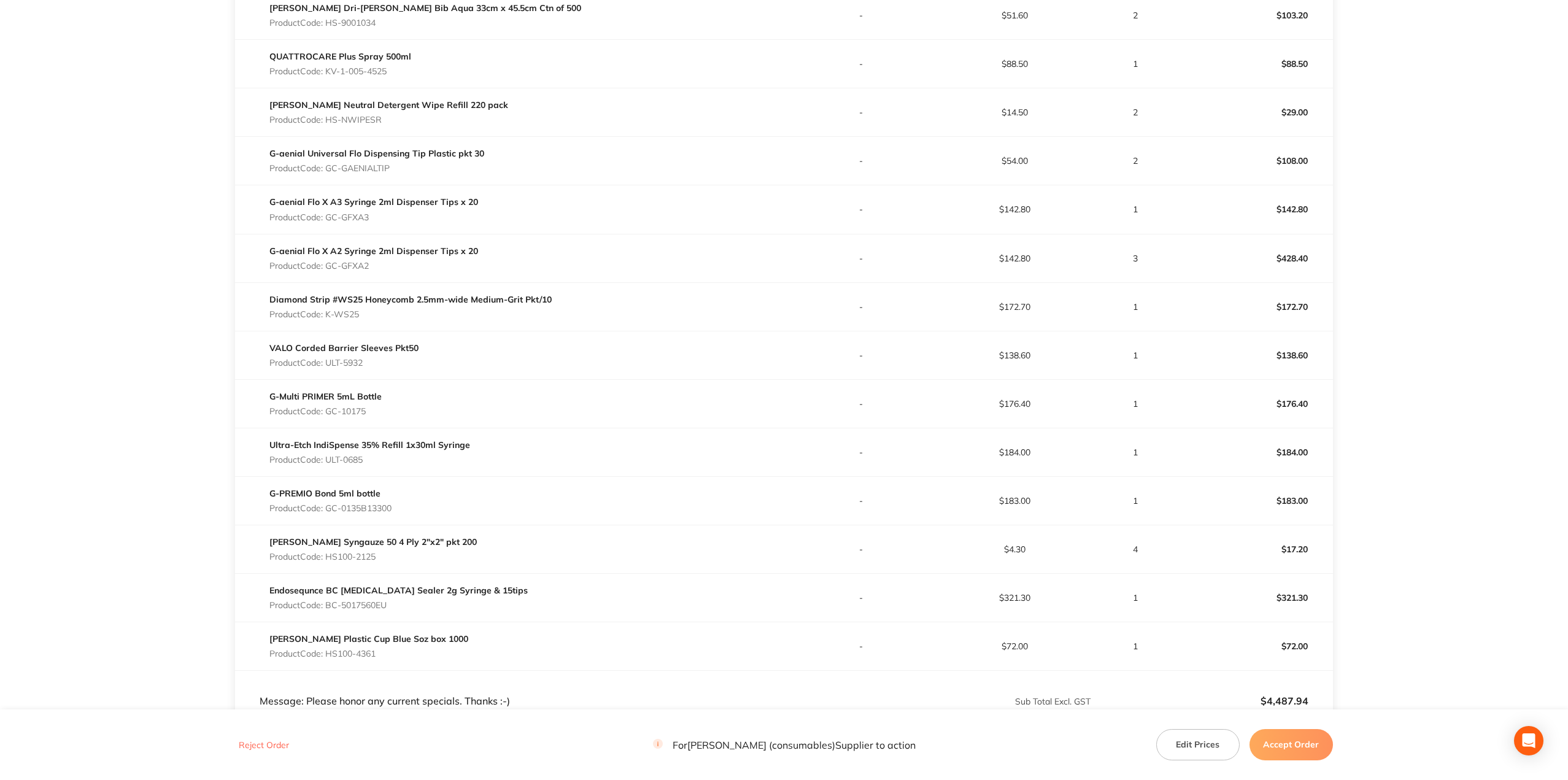
scroll to position [1596, 0]
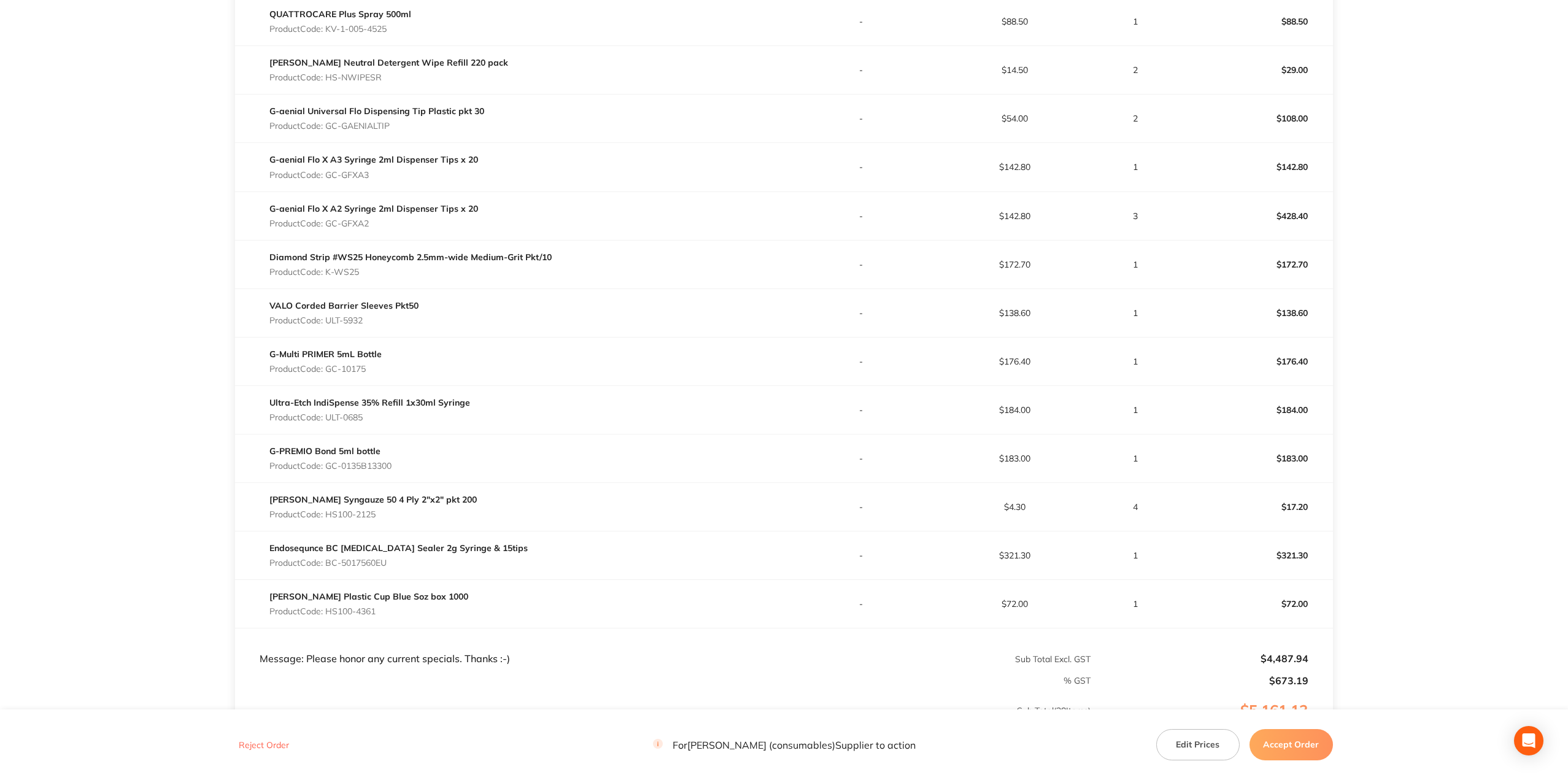
drag, startPoint x: 380, startPoint y: 370, endPoint x: 330, endPoint y: 368, distance: 50.0
click at [330, 368] on p "Product Code: GC-10175" at bounding box center [325, 368] width 112 height 10
drag, startPoint x: 387, startPoint y: 420, endPoint x: 329, endPoint y: 416, distance: 58.1
click at [329, 416] on p "Product Code: ULT-0685" at bounding box center [370, 417] width 201 height 10
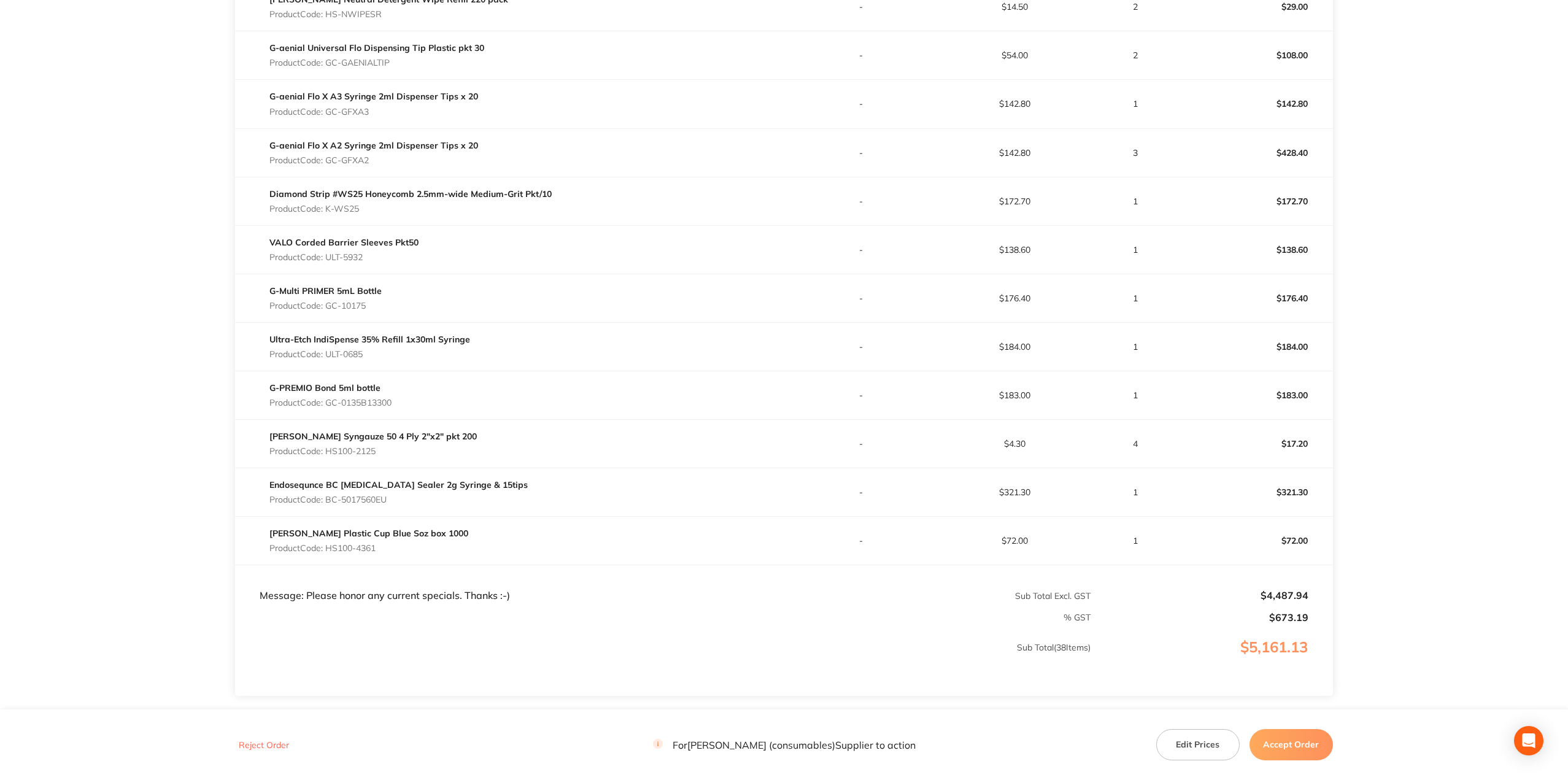
scroll to position [1719, 0]
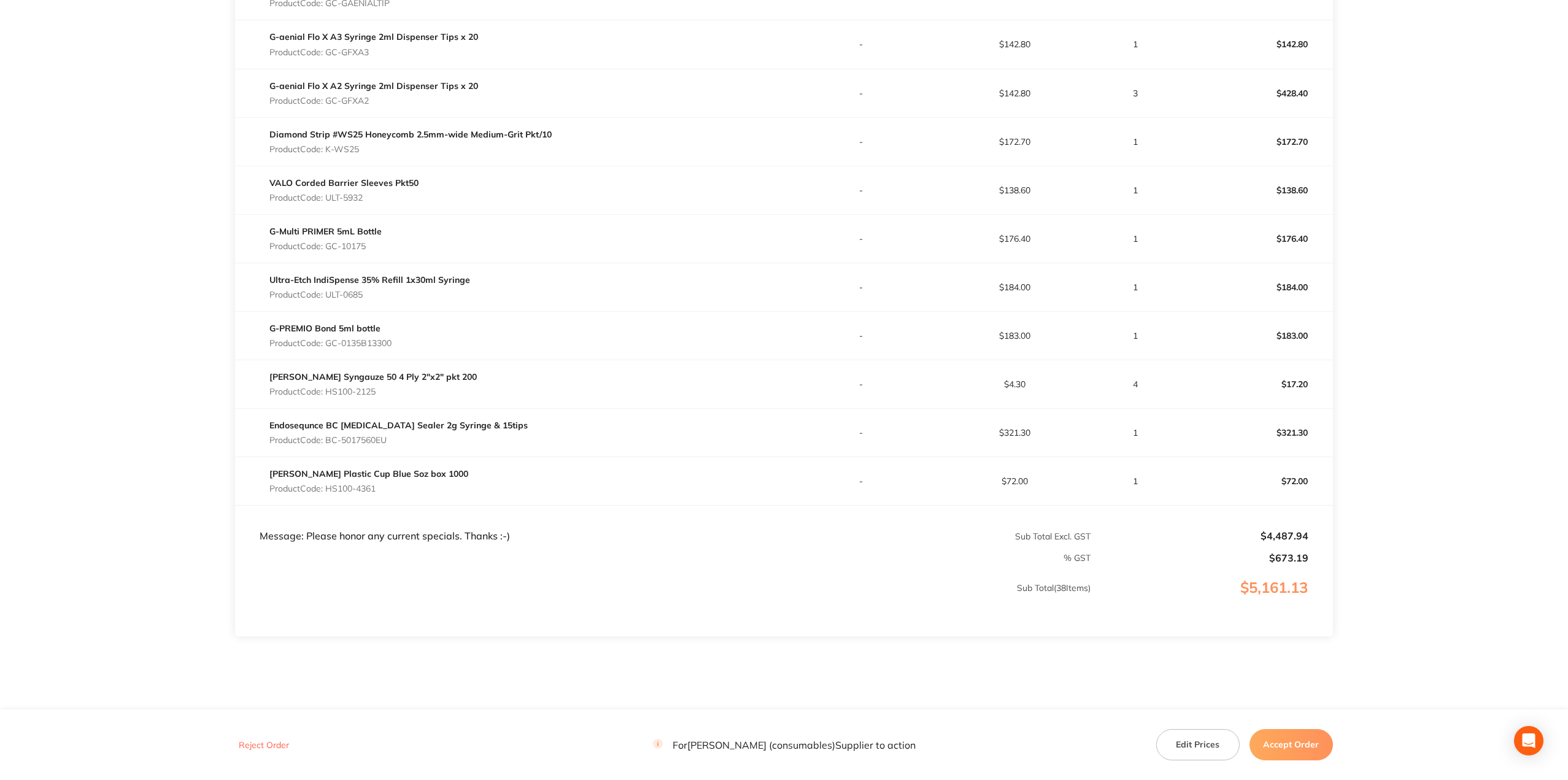
drag, startPoint x: 426, startPoint y: 343, endPoint x: 328, endPoint y: 344, distance: 98.0
click at [329, 342] on div "G-PREMIO Bond 5ml bottle Product Code: GC-0135B13300" at bounding box center [509, 336] width 549 height 34
drag, startPoint x: 402, startPoint y: 390, endPoint x: 329, endPoint y: 390, distance: 73.0
click at [329, 390] on p "Product Code: HS100-2125" at bounding box center [373, 391] width 208 height 10
drag, startPoint x: 395, startPoint y: 441, endPoint x: 330, endPoint y: 437, distance: 65.1
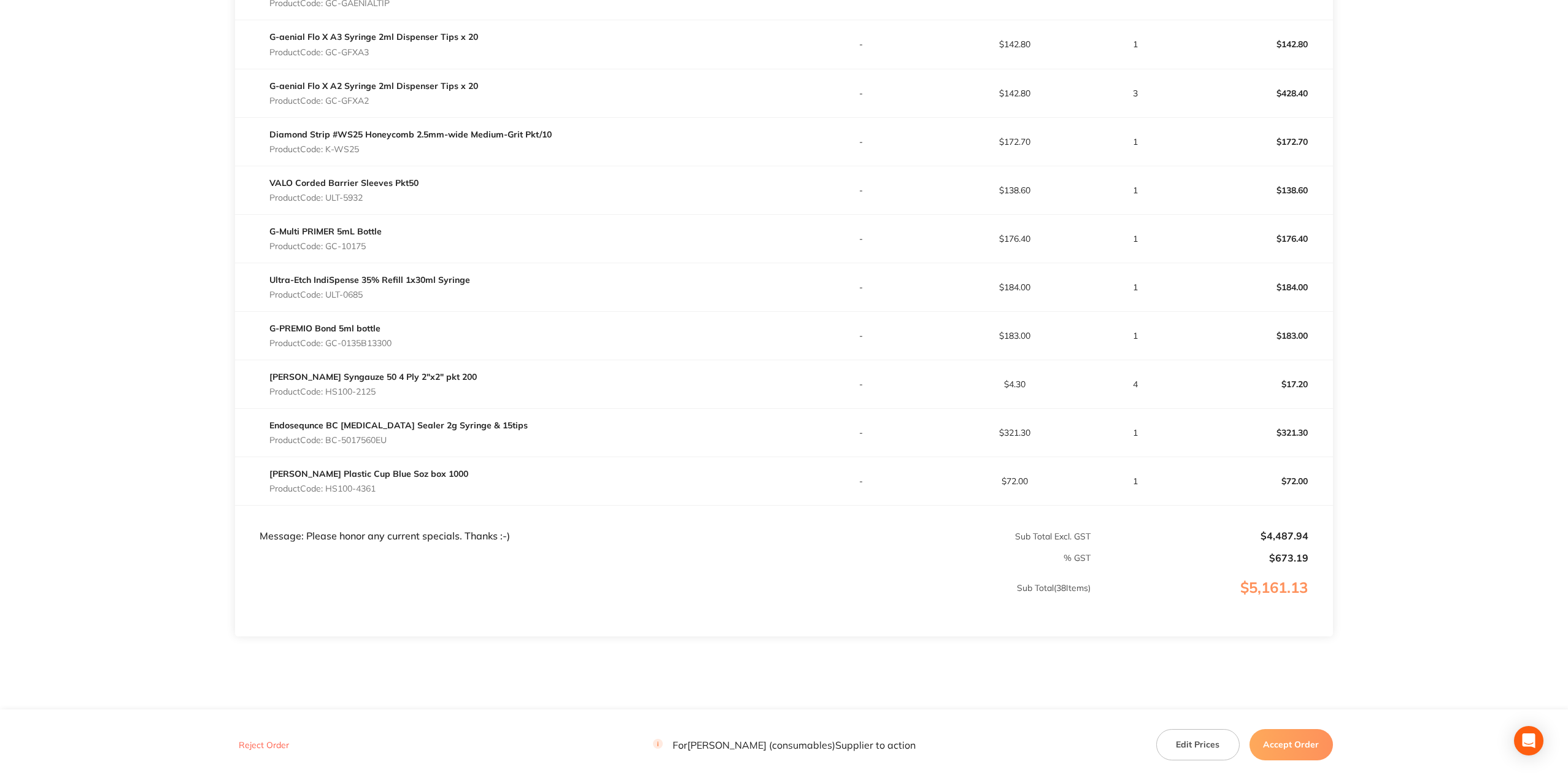
click at [330, 437] on p "Product Code: BC-5017560EU" at bounding box center [398, 440] width 259 height 10
drag, startPoint x: 396, startPoint y: 486, endPoint x: 329, endPoint y: 484, distance: 67.0
click at [329, 484] on p "Product Code: HS100-4361" at bounding box center [369, 488] width 199 height 10
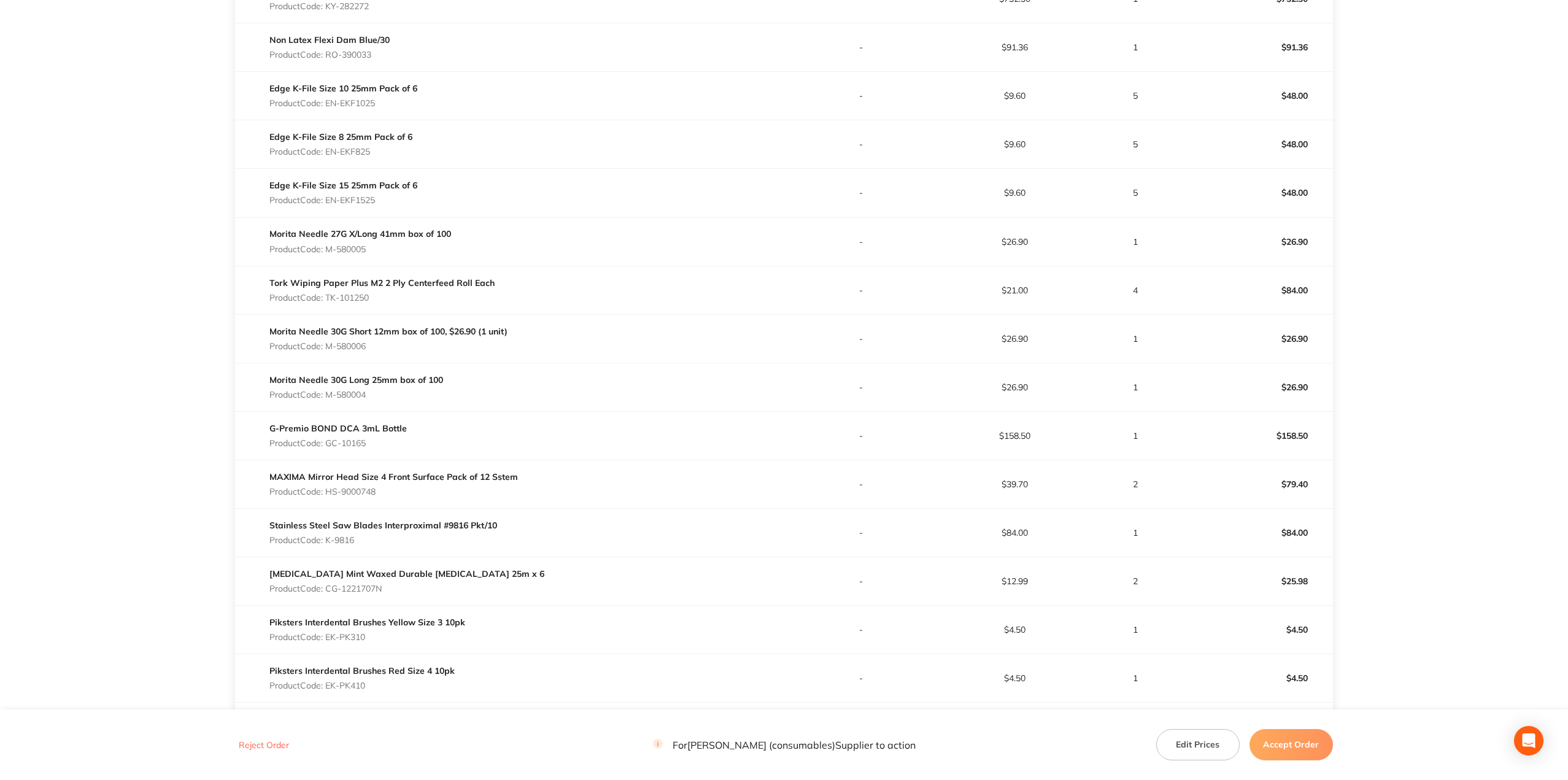
scroll to position [0, 0]
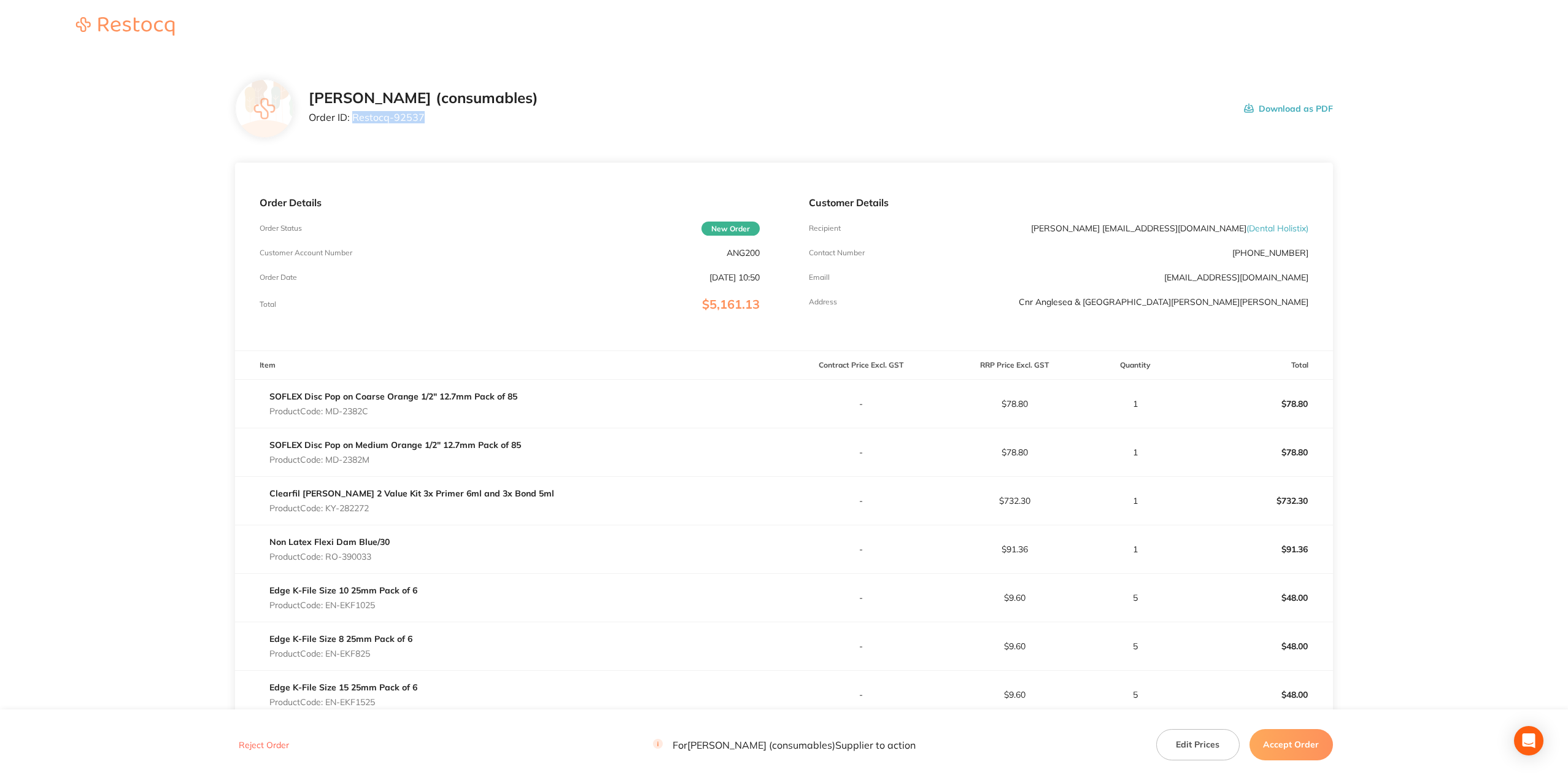
drag, startPoint x: 428, startPoint y: 121, endPoint x: 352, endPoint y: 116, distance: 76.2
click at [352, 116] on p "Order ID: Restocq- 92537" at bounding box center [424, 117] width 229 height 11
click at [1276, 746] on button "Accept Order" at bounding box center [1290, 744] width 83 height 30
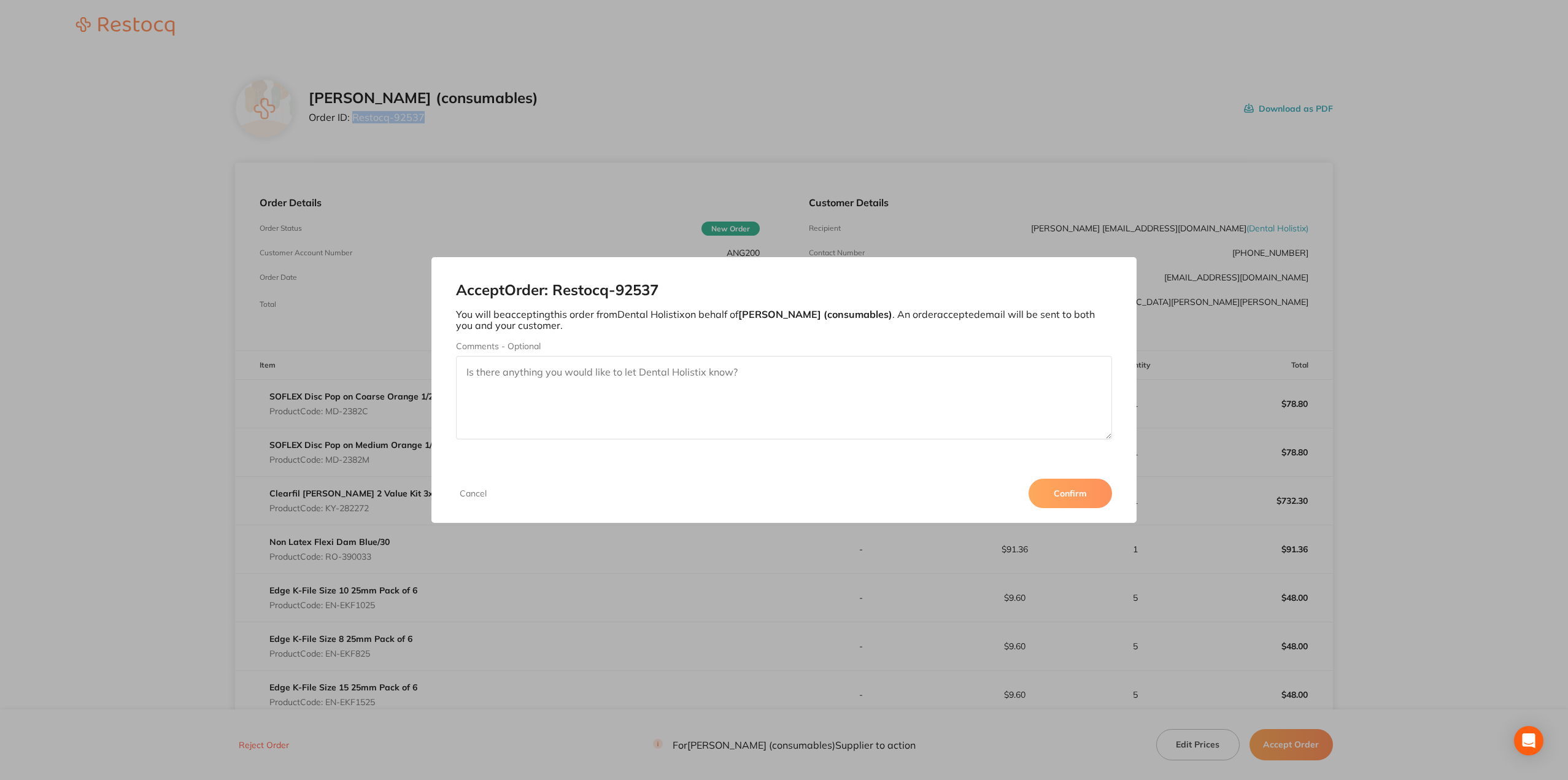
click at [1058, 501] on button "Confirm" at bounding box center [1070, 493] width 83 height 30
